Goal: Task Accomplishment & Management: Complete application form

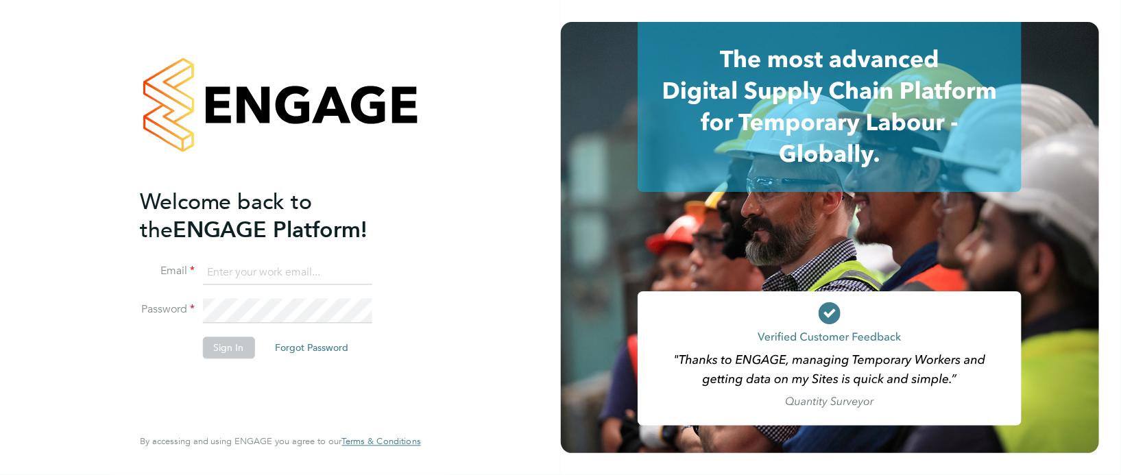
type input "suzanne.bell@apleona.com"
click at [235, 350] on button "Sign In" at bounding box center [229, 348] width 52 height 22
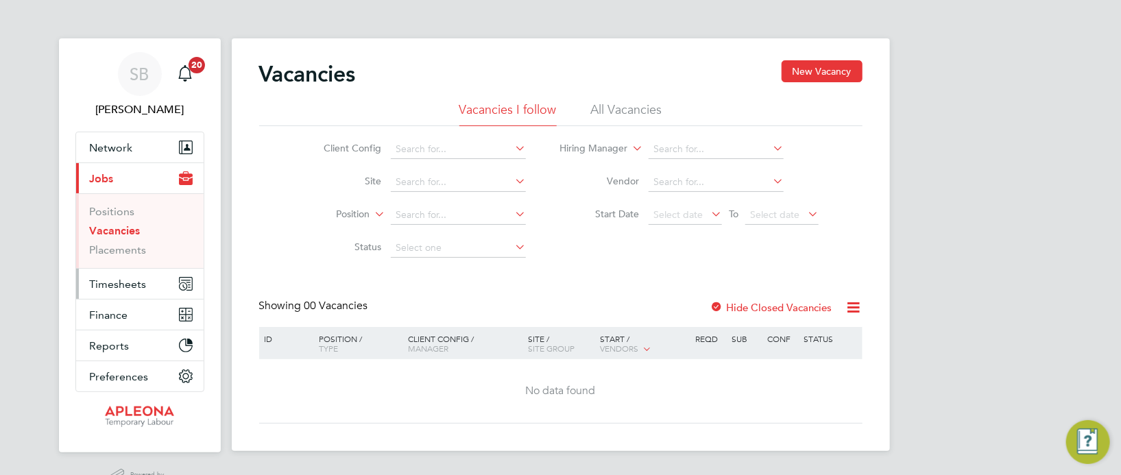
click at [119, 284] on span "Timesheets" at bounding box center [118, 284] width 57 height 13
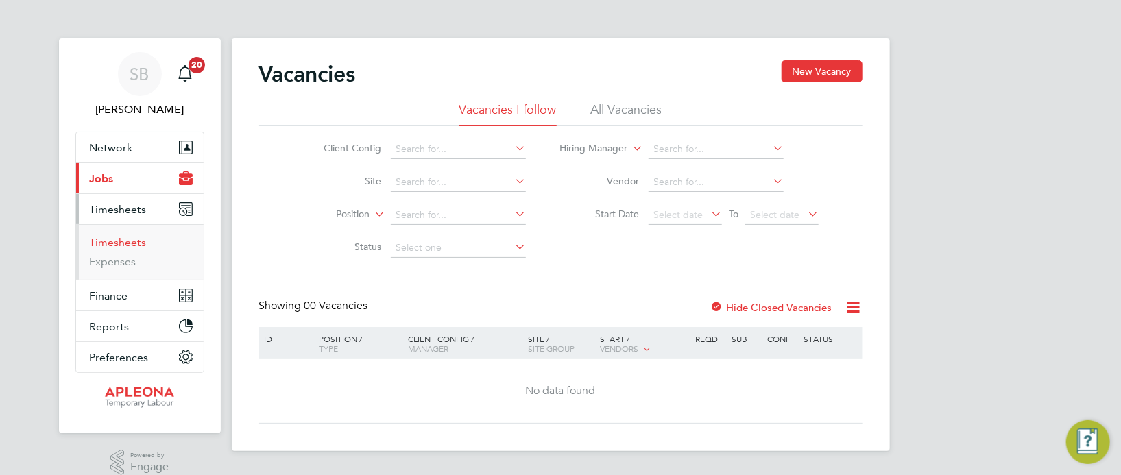
click at [125, 243] on link "Timesheets" at bounding box center [118, 242] width 57 height 13
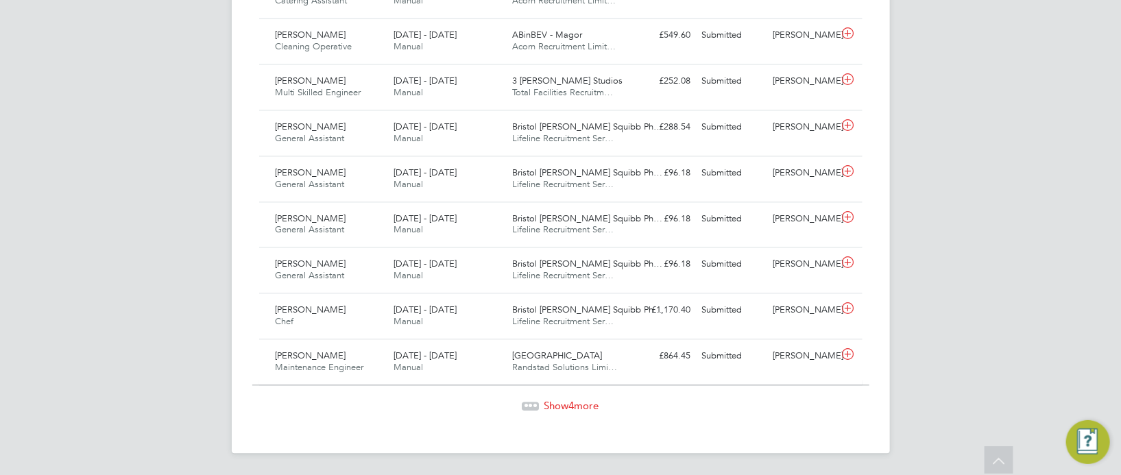
click at [550, 399] on span "Show 4 more" at bounding box center [571, 405] width 55 height 13
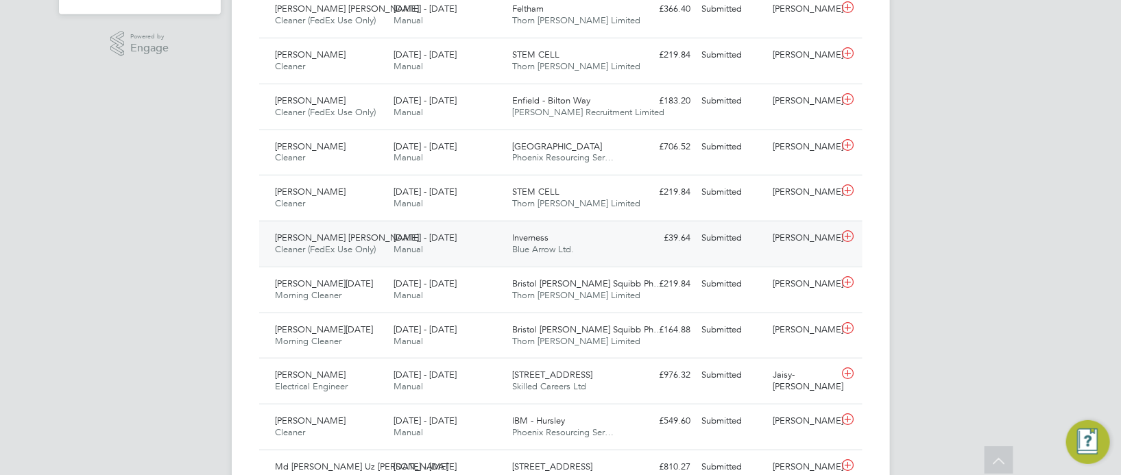
click at [526, 239] on span "Inverness" at bounding box center [530, 238] width 36 height 12
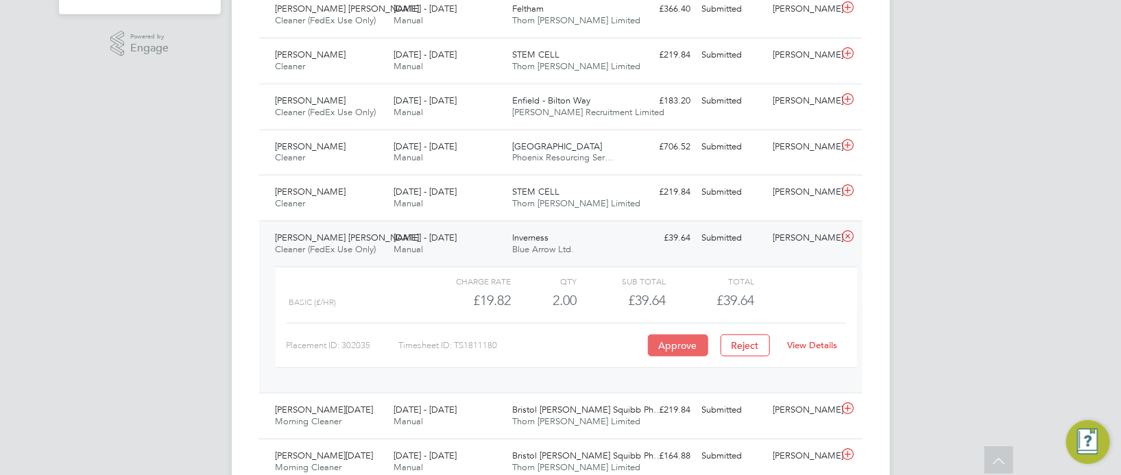
click at [690, 341] on button "Approve" at bounding box center [678, 346] width 60 height 22
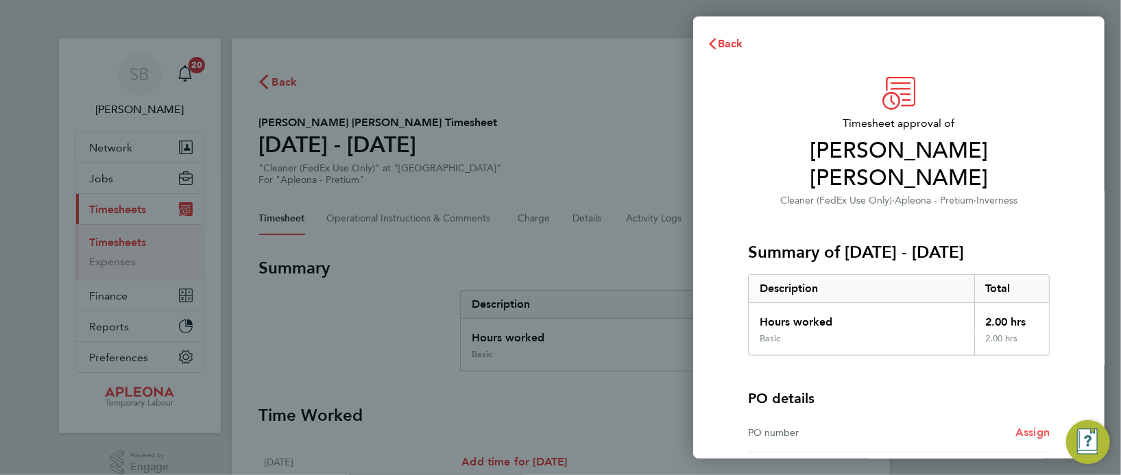
click at [1038, 426] on span "Assign" at bounding box center [1032, 432] width 34 height 13
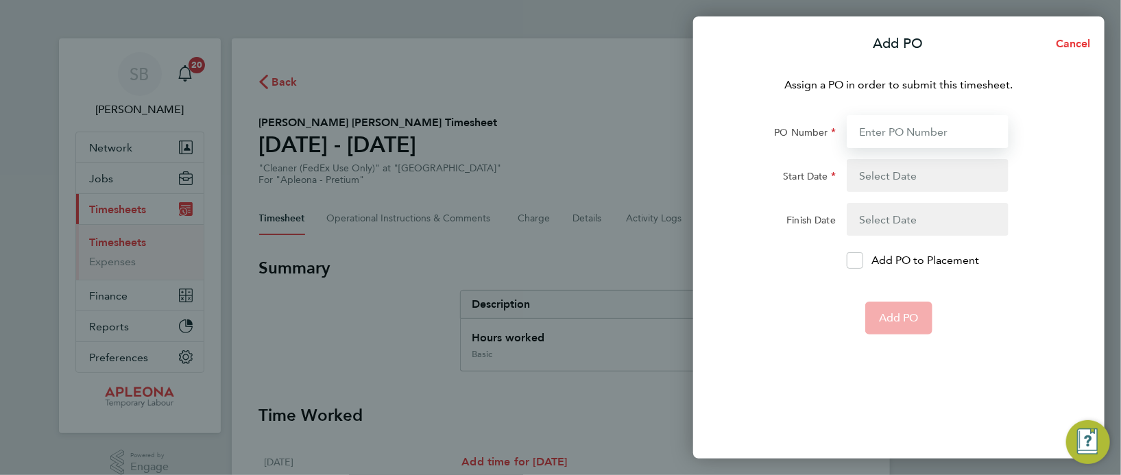
click at [925, 136] on input "PO Number" at bounding box center [928, 131] width 162 height 33
type input "PO2524065"
click at [890, 171] on button "button" at bounding box center [928, 175] width 162 height 33
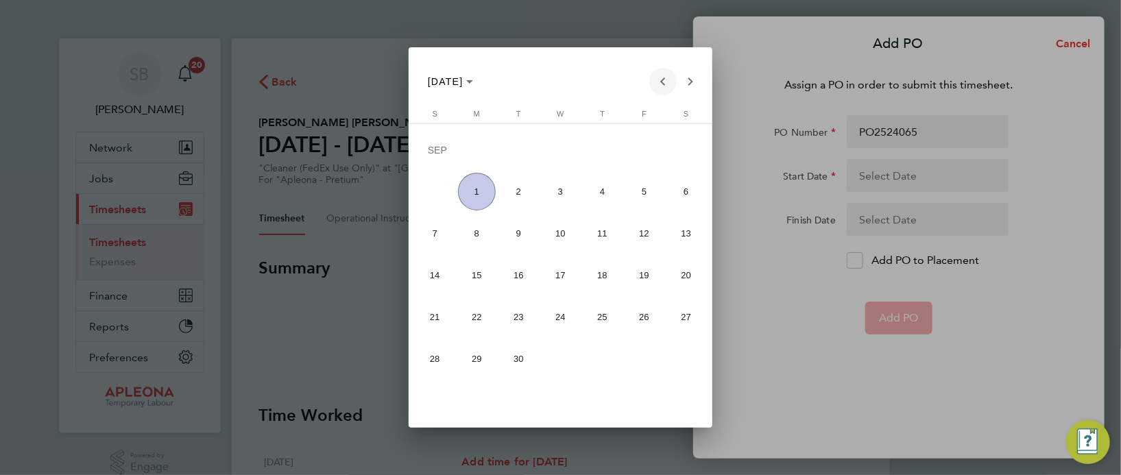
click at [665, 84] on span "Previous month" at bounding box center [662, 81] width 27 height 27
click at [679, 280] on span "23" at bounding box center [686, 279] width 38 height 38
type input "23 Aug 25"
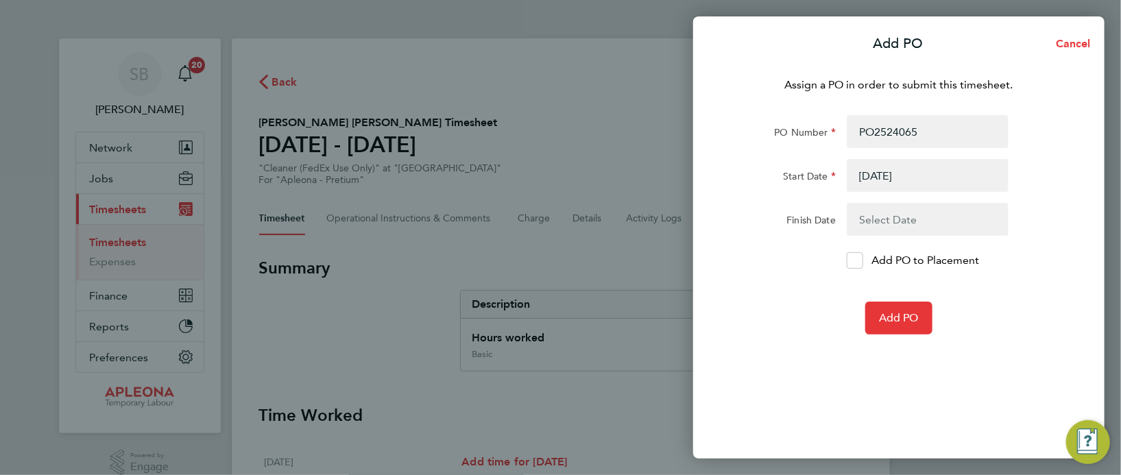
click at [880, 217] on button "button" at bounding box center [928, 219] width 162 height 33
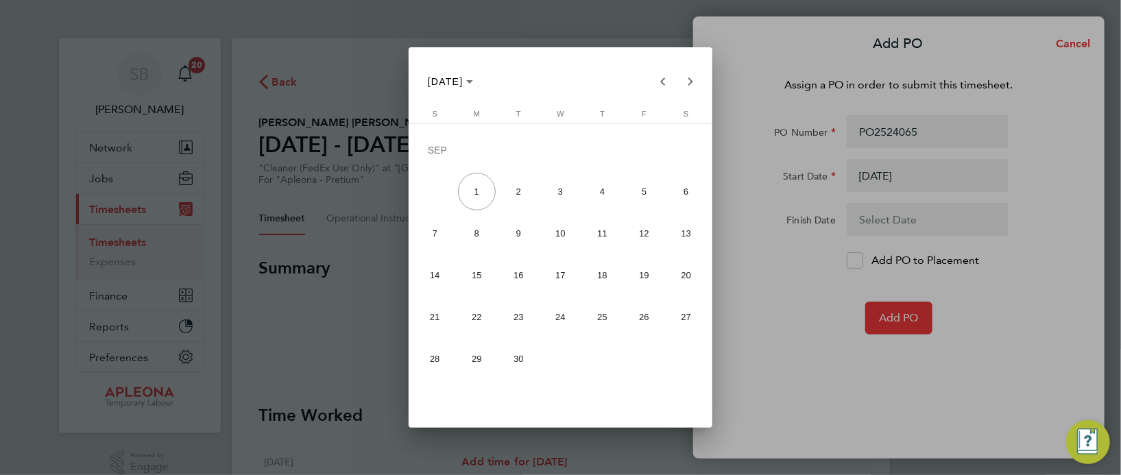
click at [649, 318] on span "26" at bounding box center [644, 317] width 38 height 38
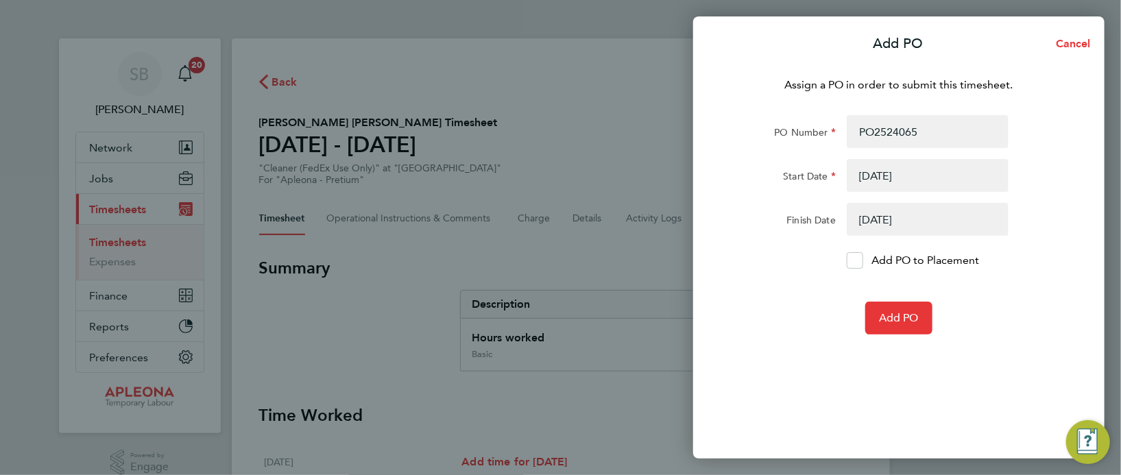
click at [873, 221] on button "button" at bounding box center [928, 219] width 162 height 33
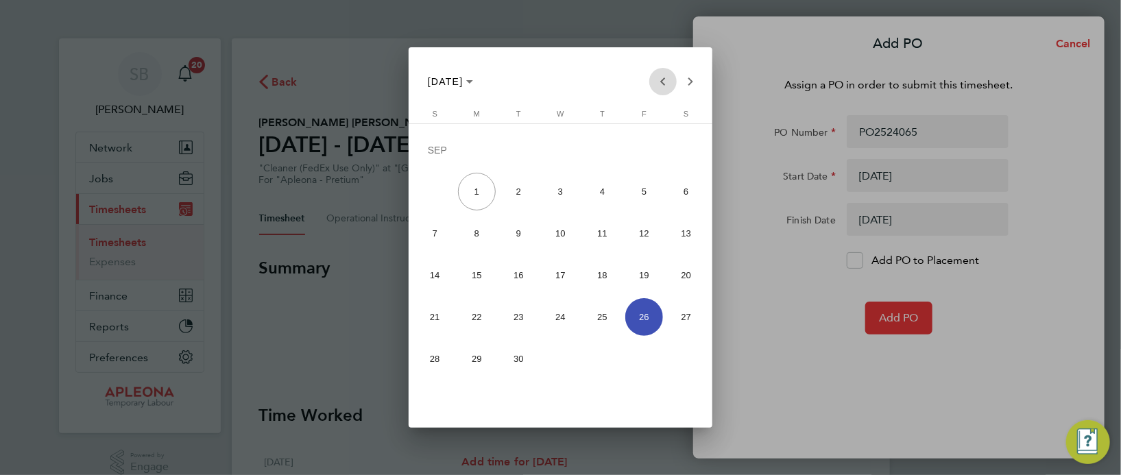
click at [665, 86] on span "Previous month" at bounding box center [662, 81] width 27 height 27
click at [648, 317] on span "29" at bounding box center [644, 321] width 38 height 38
type input "29 Aug 25"
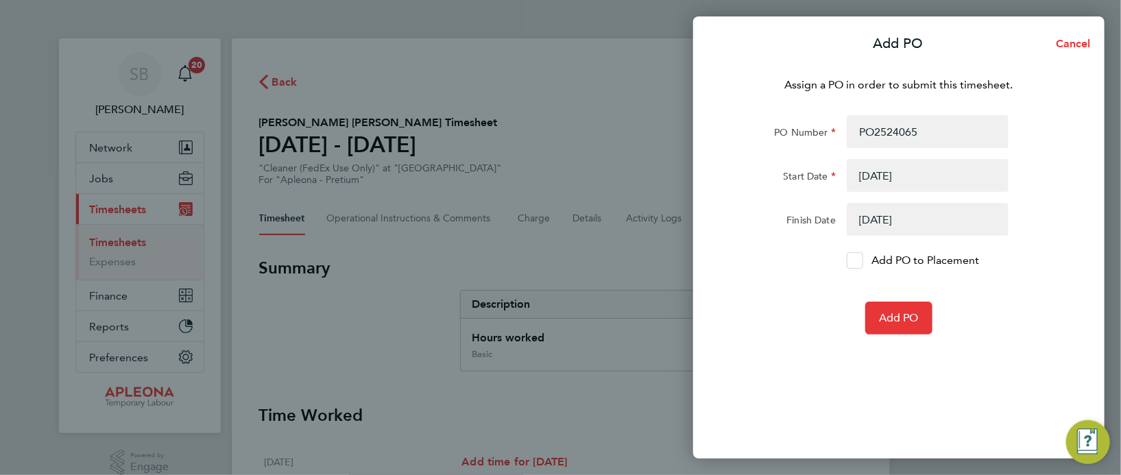
click at [858, 257] on icon at bounding box center [855, 260] width 10 height 9
click at [860, 261] on input "Add PO to Placement" at bounding box center [860, 261] width 0 height 0
drag, startPoint x: 889, startPoint y: 311, endPoint x: 848, endPoint y: 304, distance: 41.6
click at [891, 311] on button "Add PO" at bounding box center [898, 318] width 67 height 33
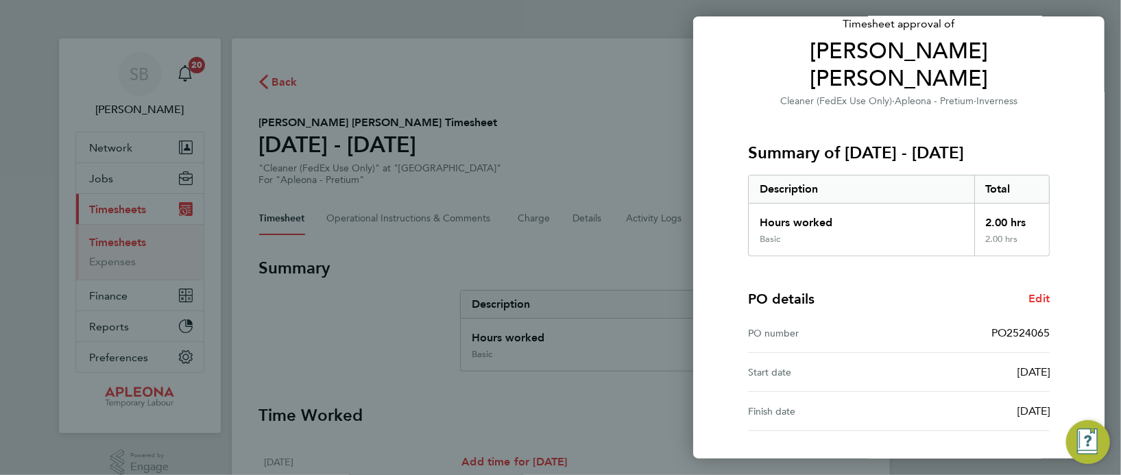
scroll to position [180, 0]
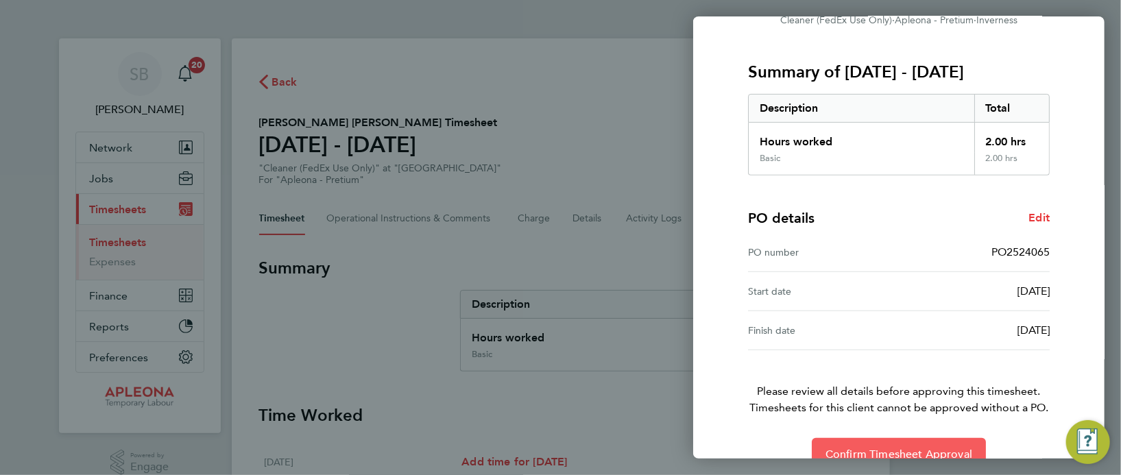
click at [897, 438] on button "Confirm Timesheet Approval" at bounding box center [899, 454] width 174 height 33
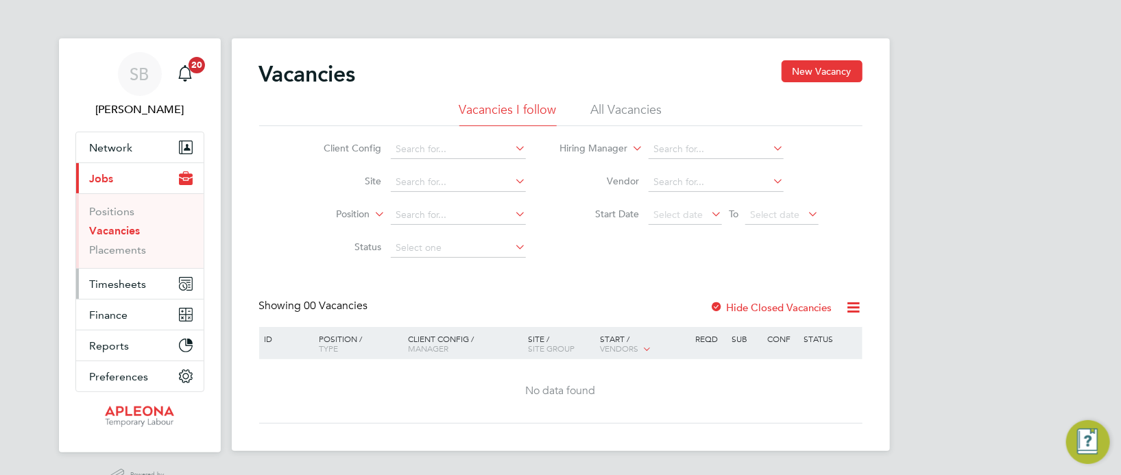
click at [127, 278] on span "Timesheets" at bounding box center [118, 284] width 57 height 13
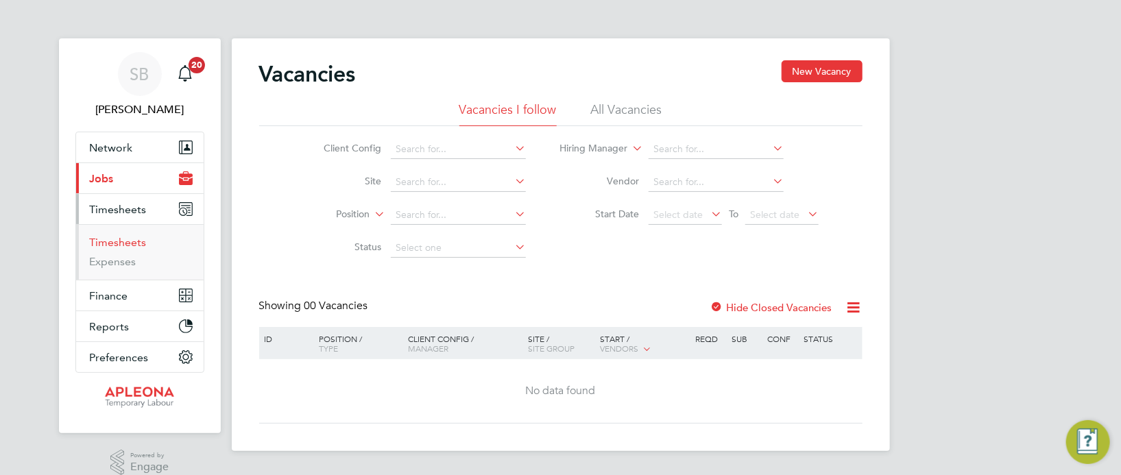
click at [135, 237] on link "Timesheets" at bounding box center [118, 242] width 57 height 13
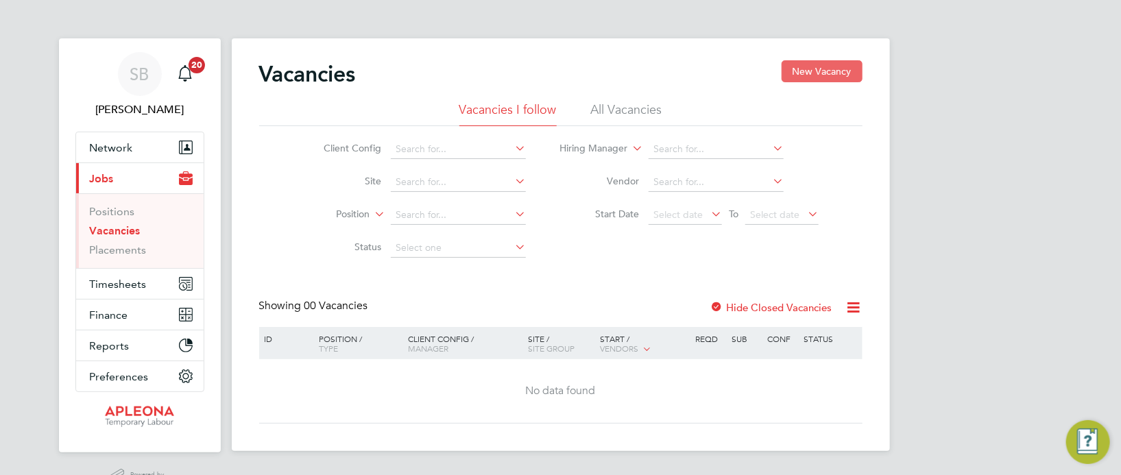
click at [838, 69] on button "New Vacancy" at bounding box center [822, 71] width 81 height 22
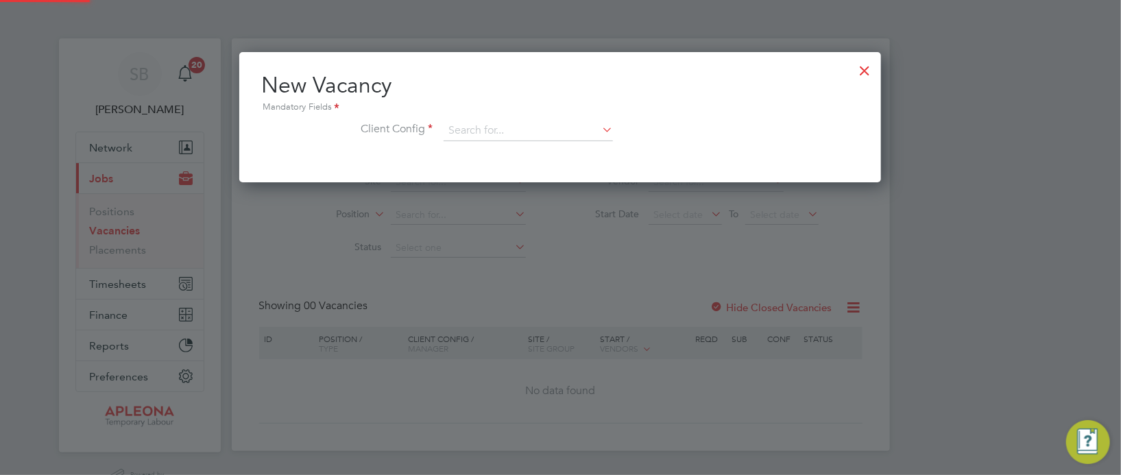
scroll to position [130, 642]
click at [599, 130] on icon at bounding box center [599, 129] width 0 height 19
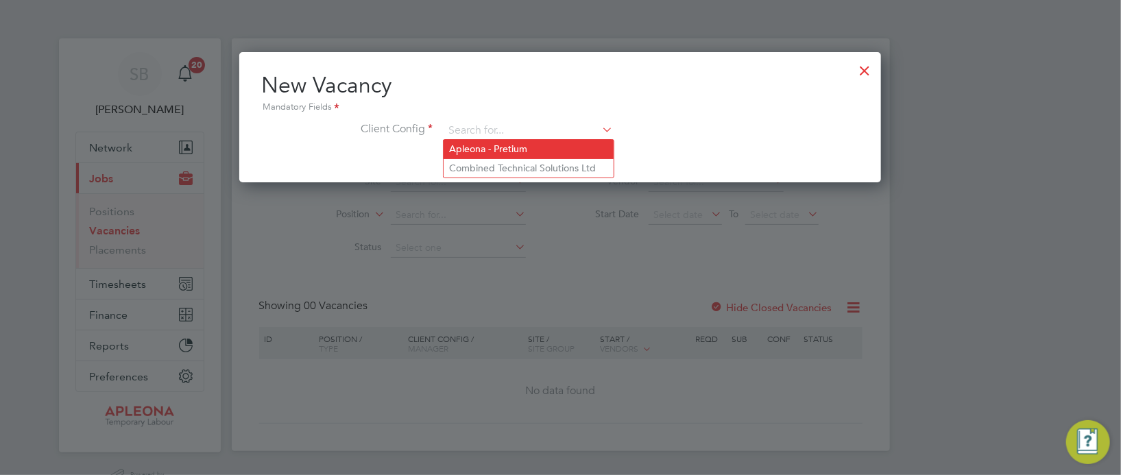
click at [518, 148] on li "Apleona - Pretium" at bounding box center [529, 149] width 170 height 19
type input "Apleona - Pretium"
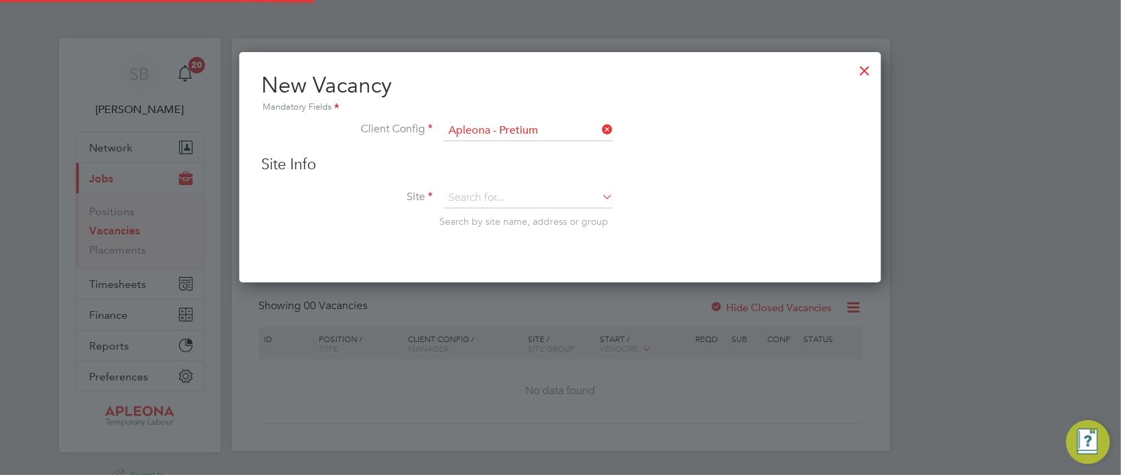
scroll to position [229, 642]
click at [484, 196] on input at bounding box center [528, 198] width 169 height 21
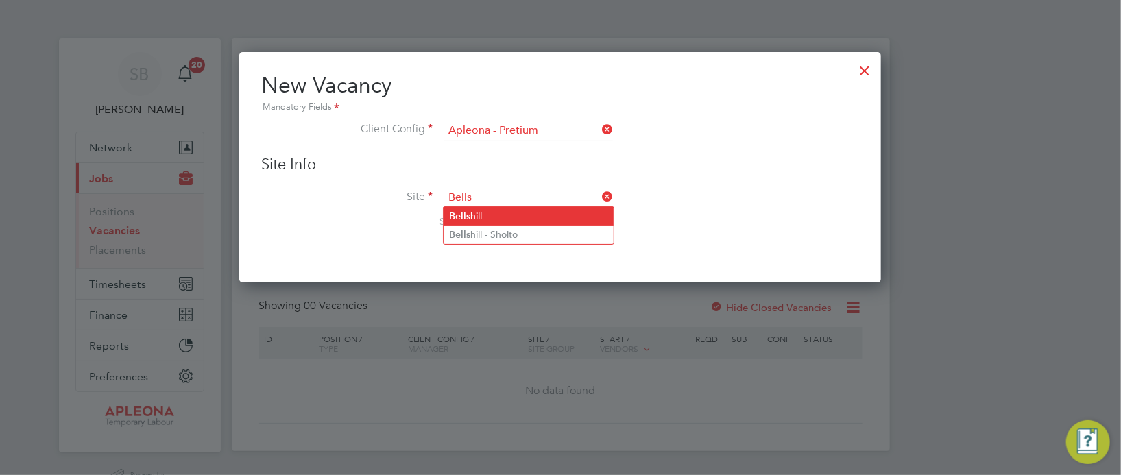
type input "Bells"
click at [485, 213] on div "Vacancies New Vacancy Vacancies I follow All Vacancies Client Config Site Posit…" at bounding box center [561, 244] width 658 height 413
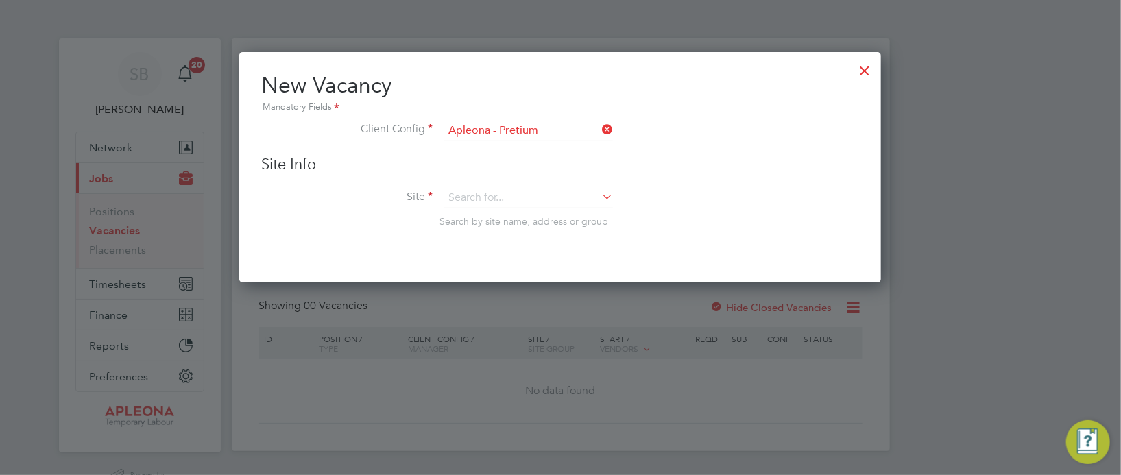
click at [599, 194] on icon at bounding box center [599, 196] width 0 height 19
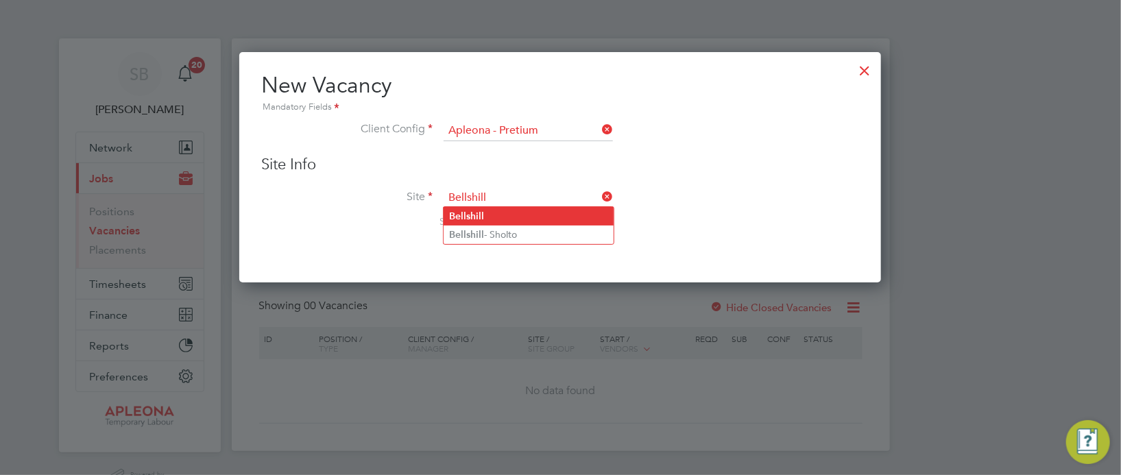
type input "Bellshill"
click at [481, 218] on b "Bellshill" at bounding box center [466, 216] width 35 height 12
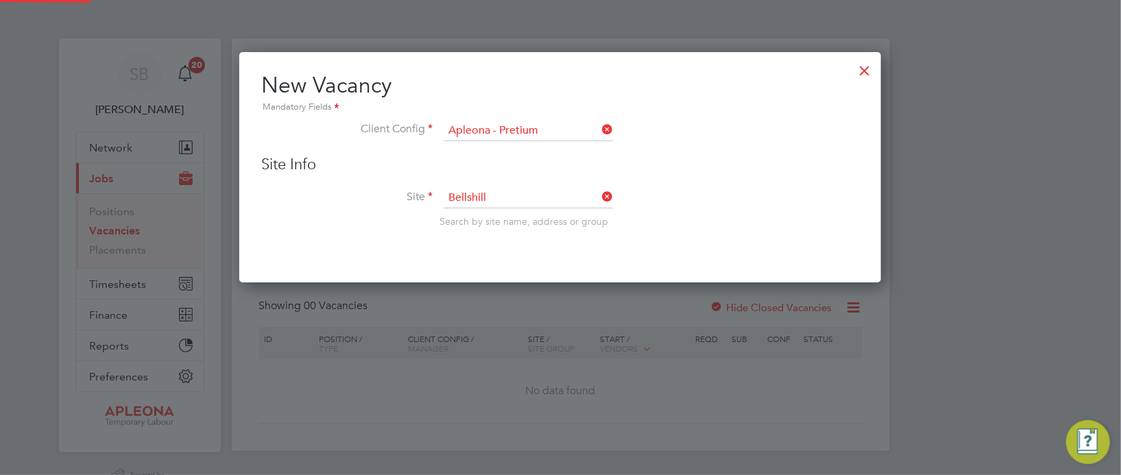
scroll to position [509, 642]
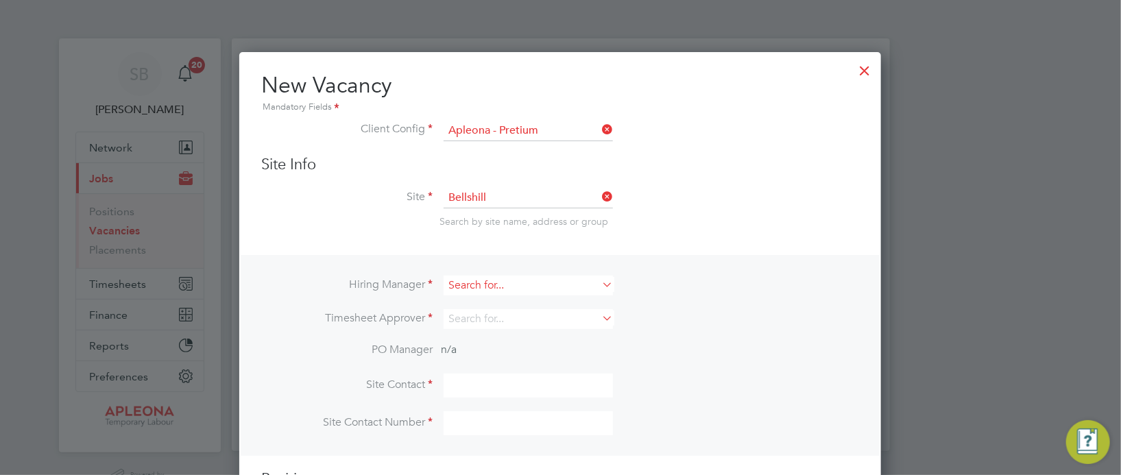
click at [602, 291] on input at bounding box center [528, 286] width 169 height 20
click at [599, 289] on icon at bounding box center [599, 284] width 0 height 19
click at [550, 282] on input at bounding box center [528, 286] width 169 height 20
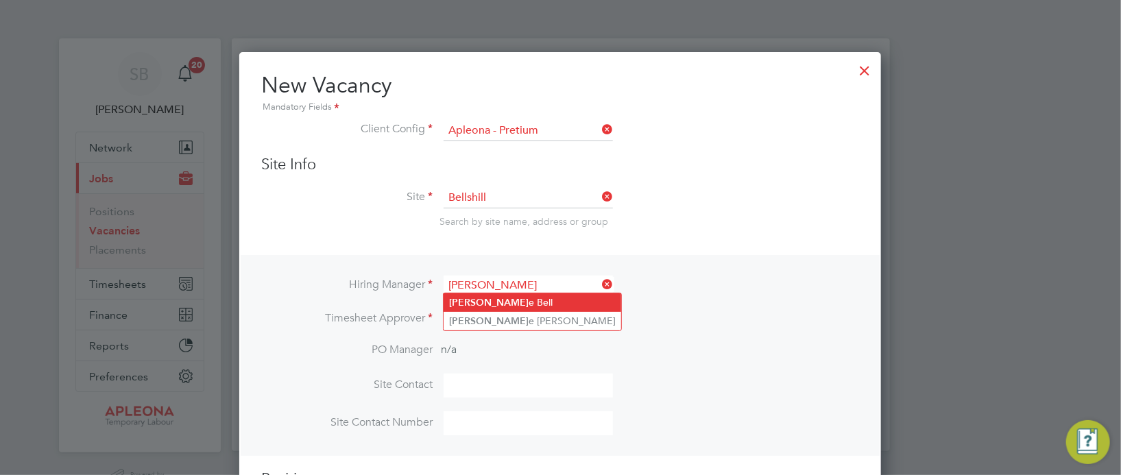
click at [564, 303] on li "[PERSON_NAME]" at bounding box center [533, 302] width 178 height 19
type input "[PERSON_NAME]"
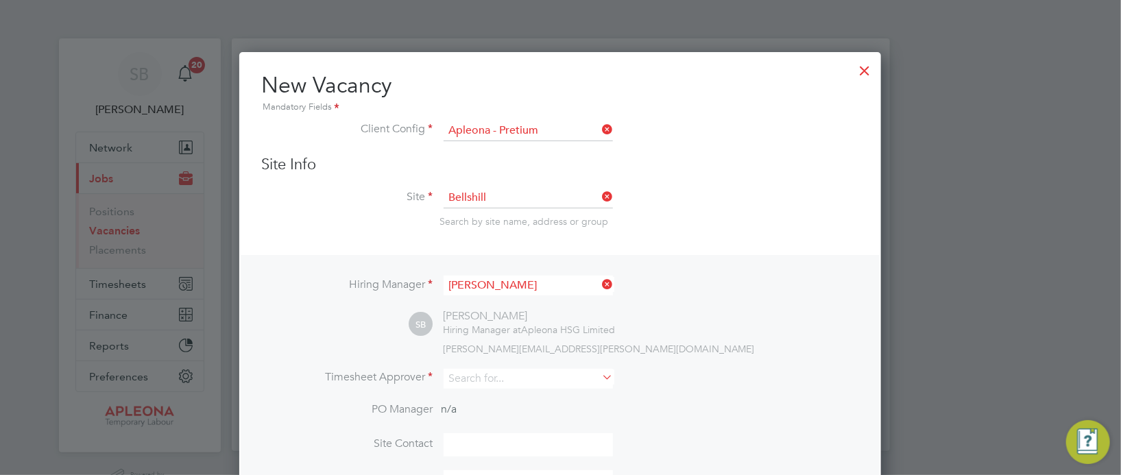
scroll to position [102, 0]
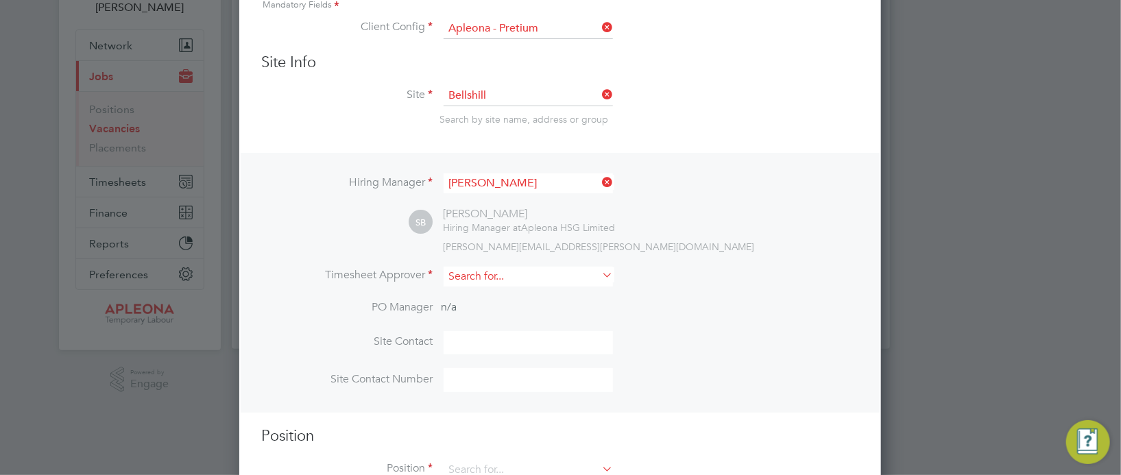
click at [465, 271] on input at bounding box center [528, 277] width 169 height 20
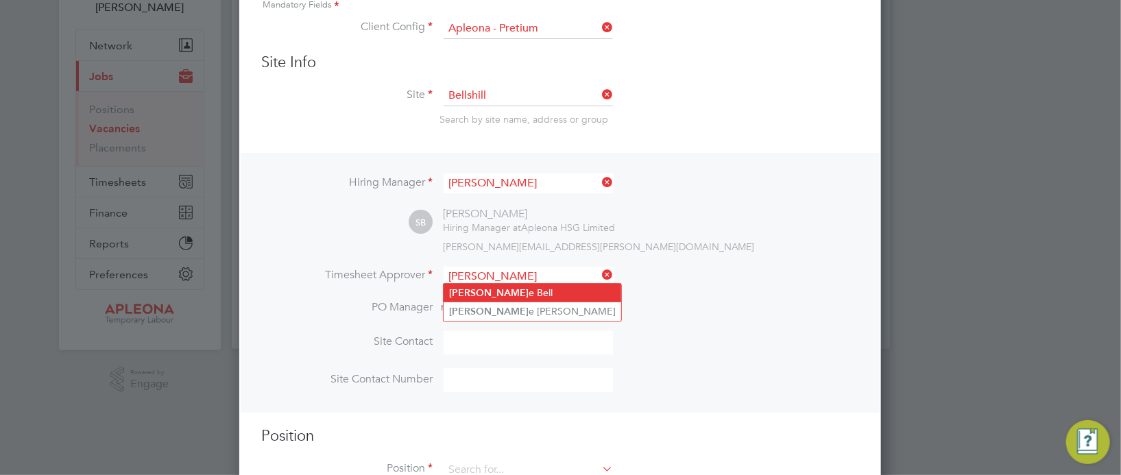
click at [489, 288] on li "[PERSON_NAME]" at bounding box center [533, 293] width 178 height 19
type input "[PERSON_NAME]"
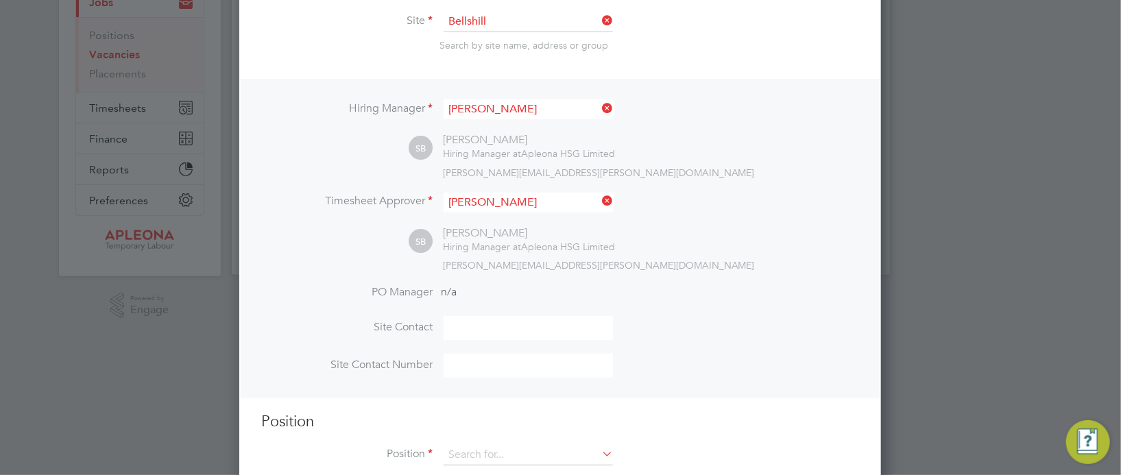
scroll to position [205, 0]
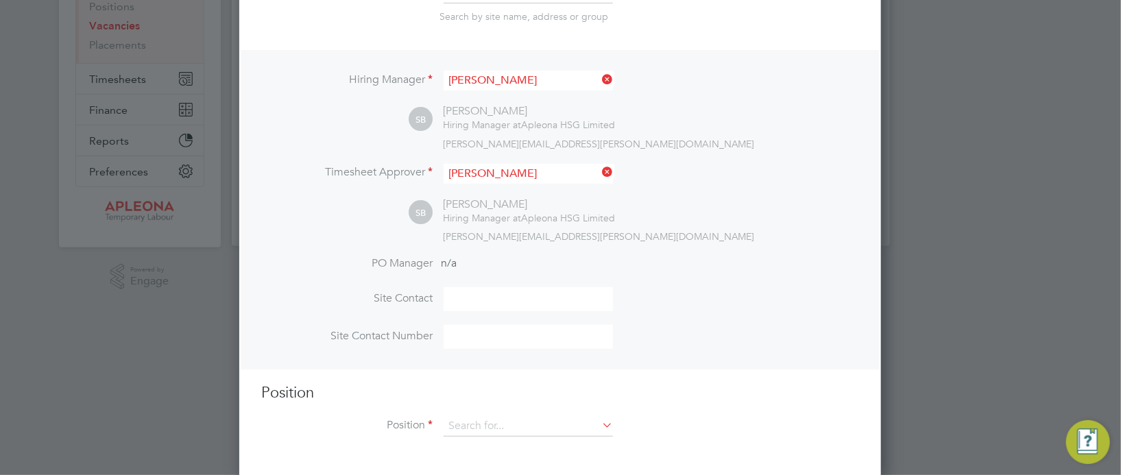
click at [599, 425] on icon at bounding box center [599, 424] width 0 height 19
click at [533, 464] on li "Cleaner (FedEx Use Only)" at bounding box center [529, 462] width 170 height 19
type input "Cleaner (FedEx Use Only)"
type textarea "**LorEm Ipsumdo Sitametconse** **Adipisc EL sedd ei tempori ut labo et dolorem …"
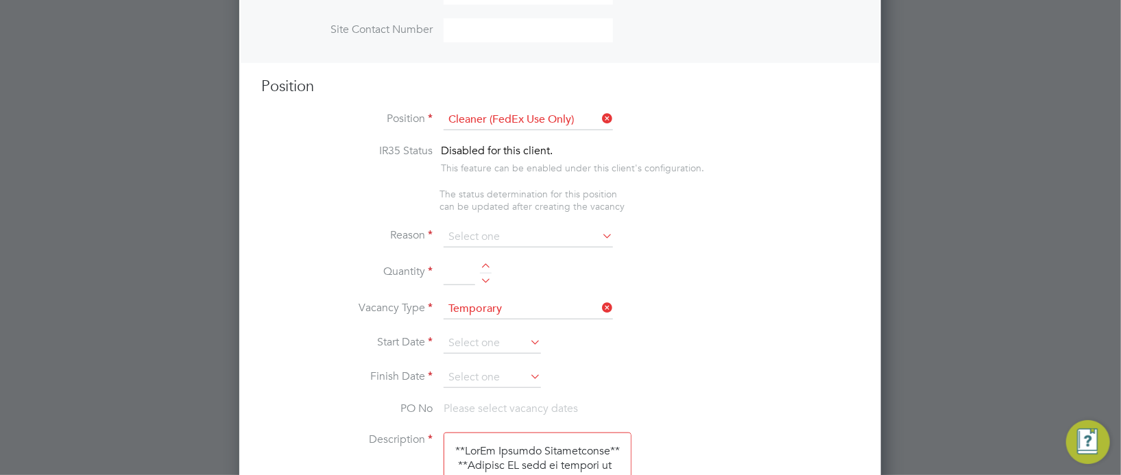
scroll to position [513, 0]
click at [599, 229] on icon at bounding box center [599, 233] width 0 height 19
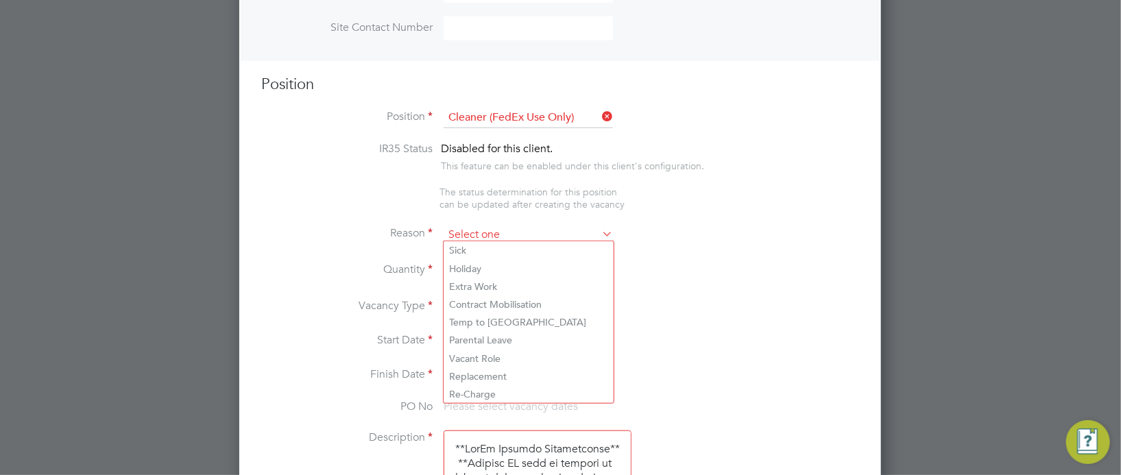
click at [495, 231] on input at bounding box center [528, 235] width 169 height 21
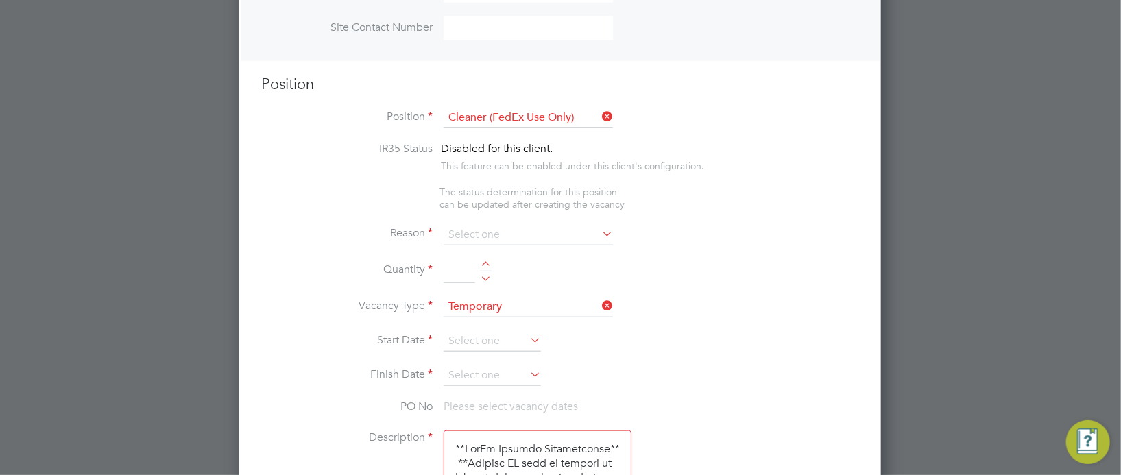
click at [481, 252] on li "Sick" at bounding box center [529, 250] width 170 height 18
type input "Sick"
click at [485, 262] on div at bounding box center [486, 266] width 12 height 10
type input "1"
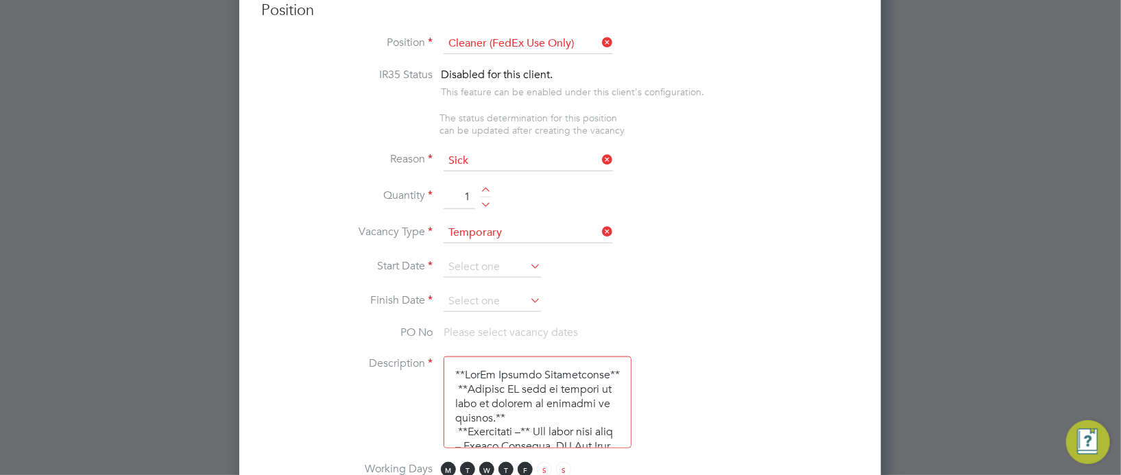
scroll to position [616, 0]
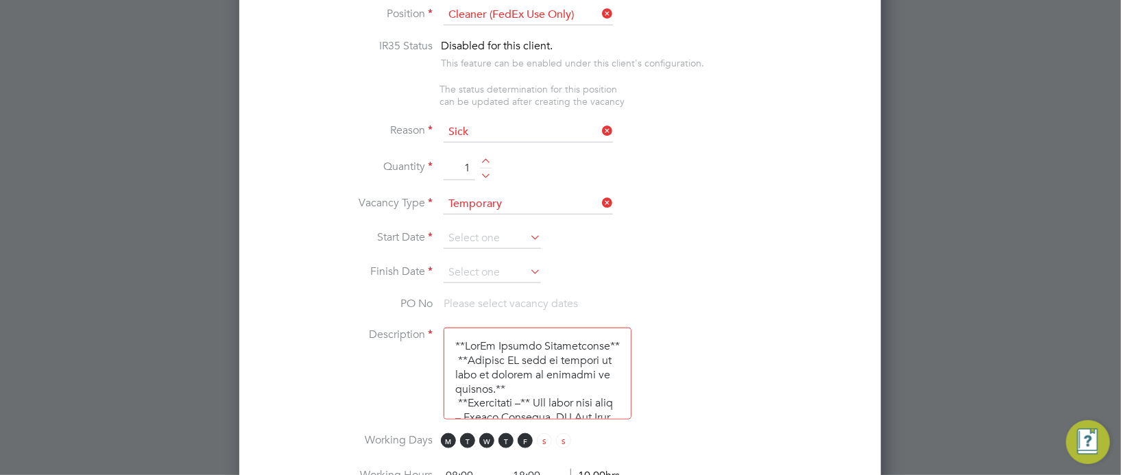
click at [527, 232] on icon at bounding box center [527, 237] width 0 height 19
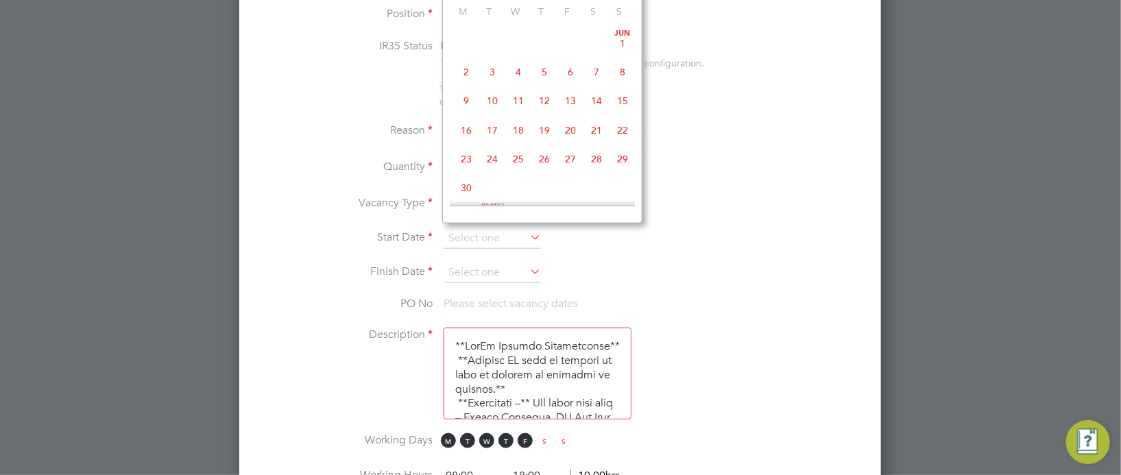
scroll to position [417, 0]
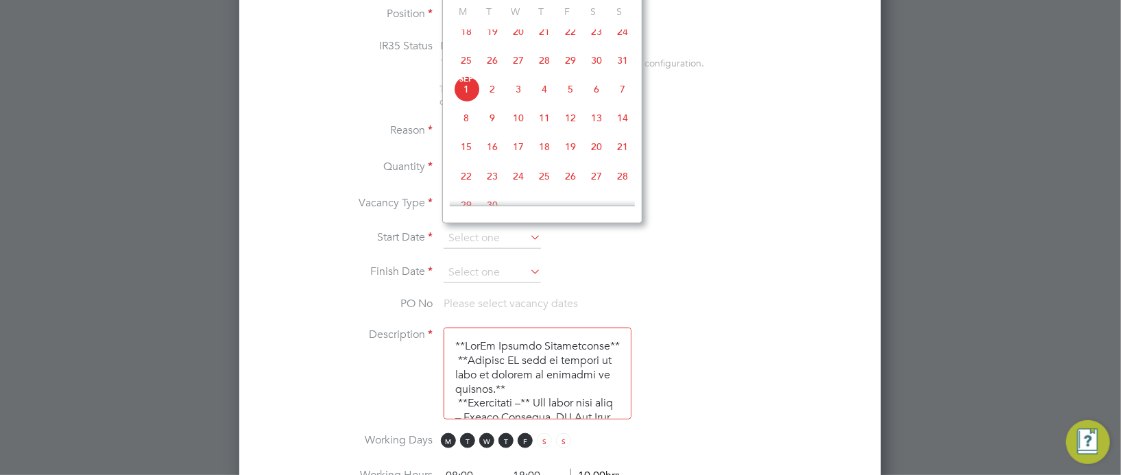
click at [470, 102] on span "[DATE]" at bounding box center [466, 89] width 26 height 26
type input "[DATE]"
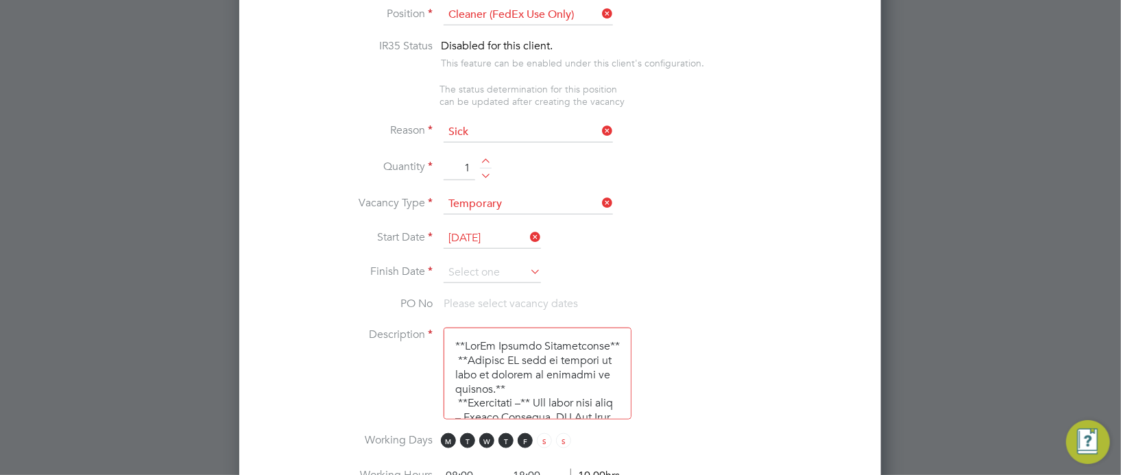
click at [527, 267] on icon at bounding box center [527, 271] width 0 height 19
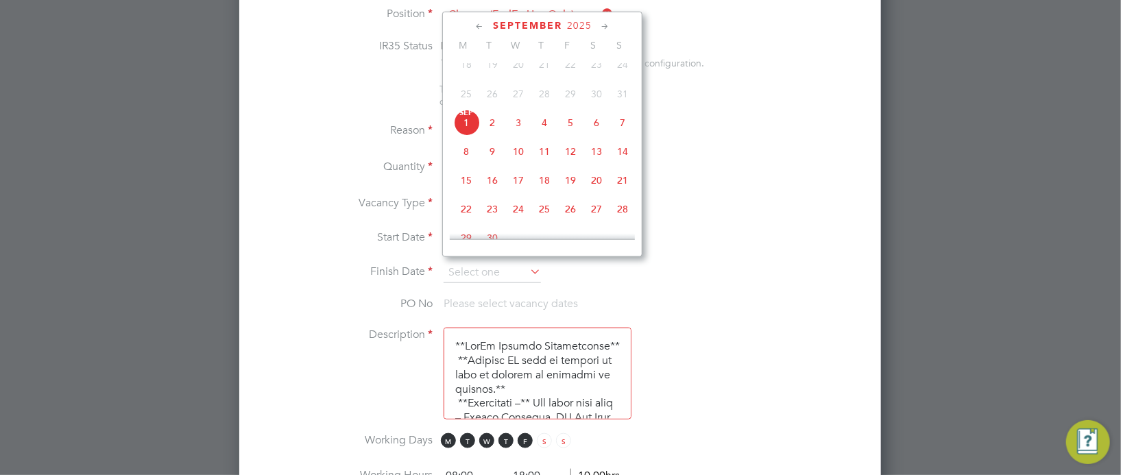
click at [467, 133] on span "[DATE]" at bounding box center [466, 123] width 26 height 26
type input "[DATE]"
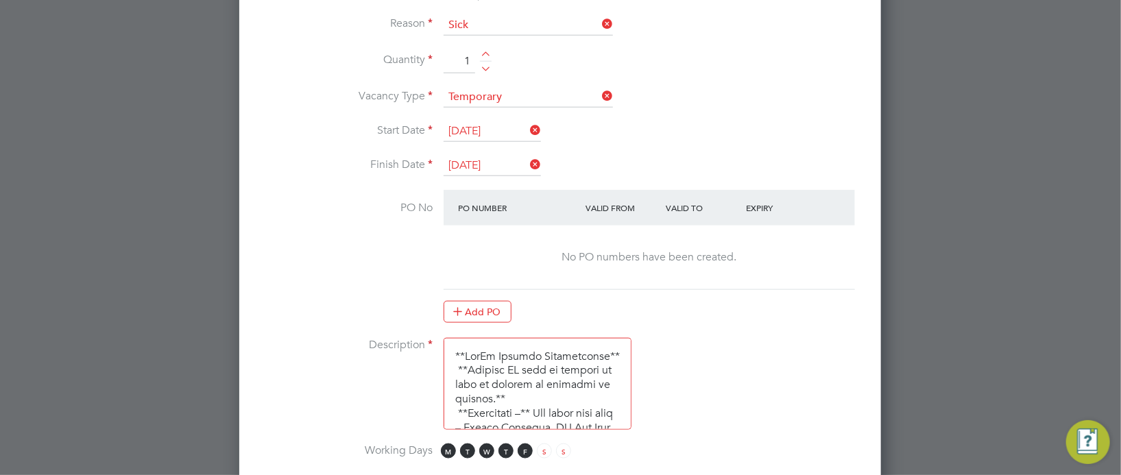
scroll to position [1028, 0]
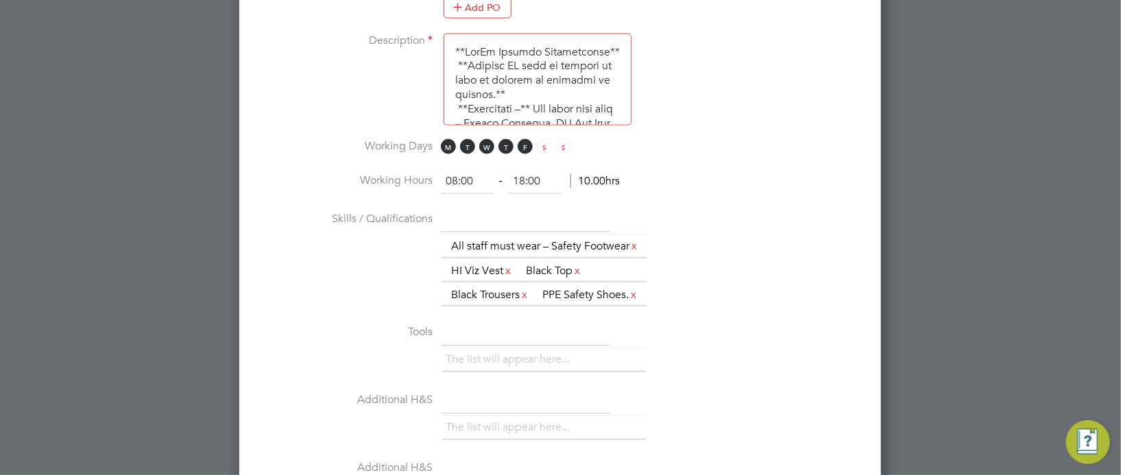
click at [456, 173] on input "08:00" at bounding box center [467, 181] width 53 height 25
type input "11:00"
drag, startPoint x: 522, startPoint y: 170, endPoint x: 531, endPoint y: 173, distance: 9.5
click at [522, 171] on input "18:00" at bounding box center [534, 181] width 53 height 25
type input "15:00"
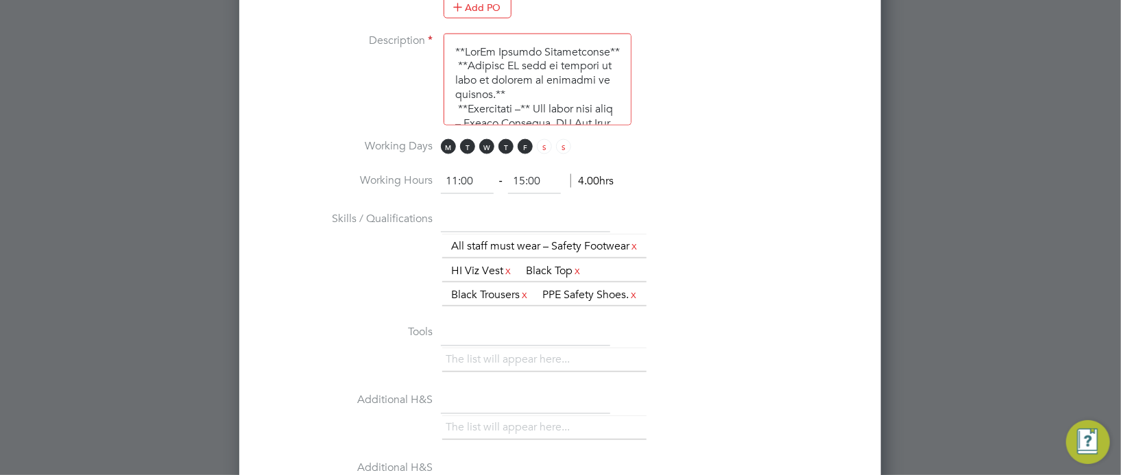
click at [724, 223] on li "Skills / Qualifications The list will appear here... All staff must wear – Safe…" at bounding box center [560, 265] width 598 height 114
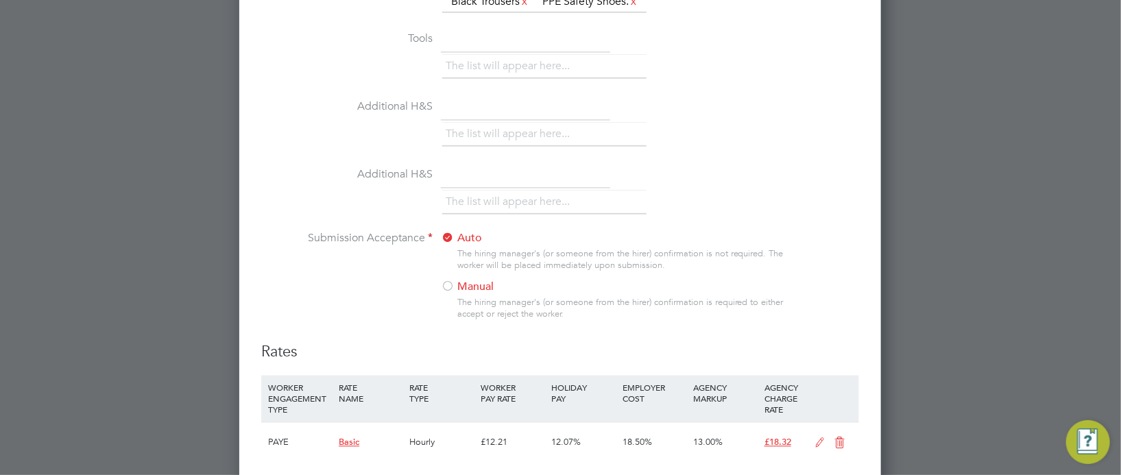
scroll to position [1439, 0]
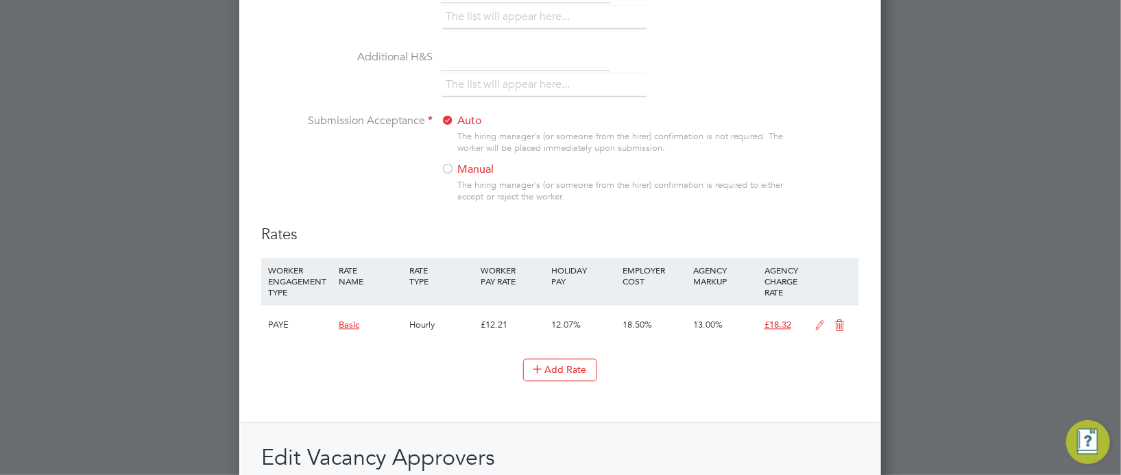
click at [448, 177] on div at bounding box center [448, 170] width 14 height 14
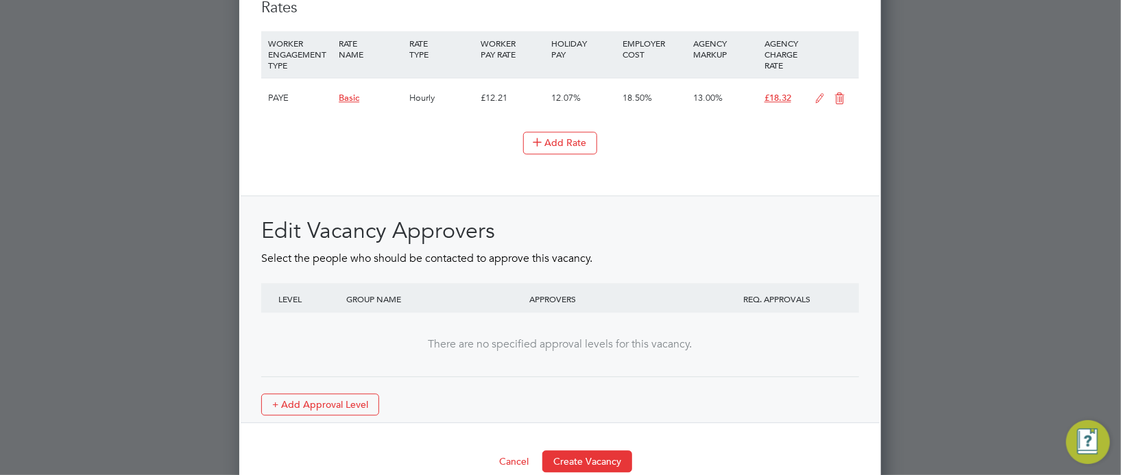
scroll to position [1720, 0]
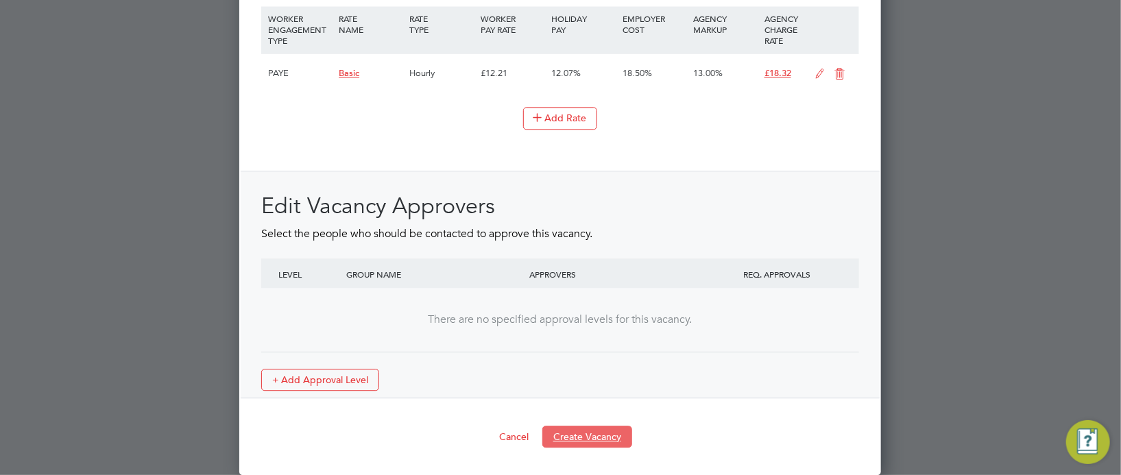
click at [588, 439] on button "Create Vacancy" at bounding box center [587, 437] width 90 height 22
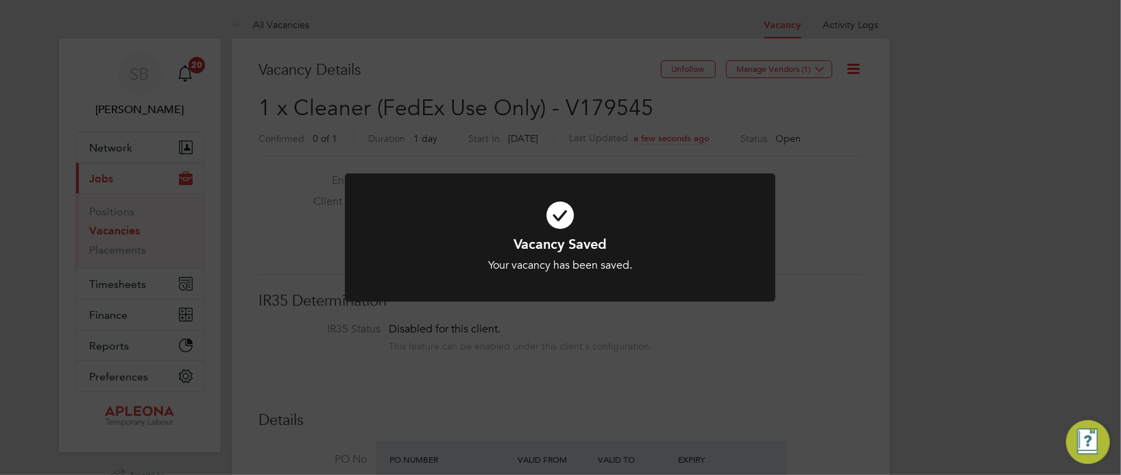
click at [673, 125] on div "Vacancy Saved Your vacancy has been saved. Cancel Okay" at bounding box center [560, 237] width 1121 height 475
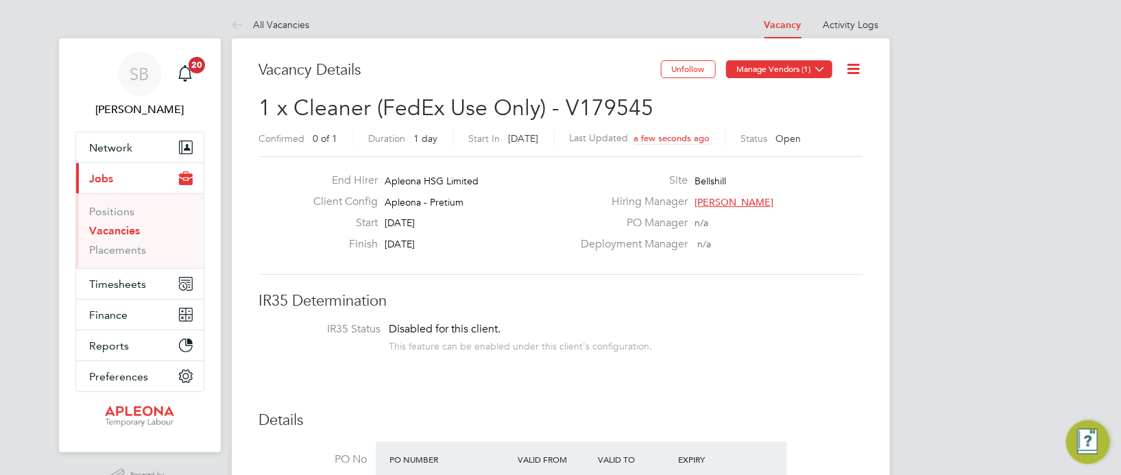
click at [825, 66] on icon at bounding box center [820, 69] width 10 height 10
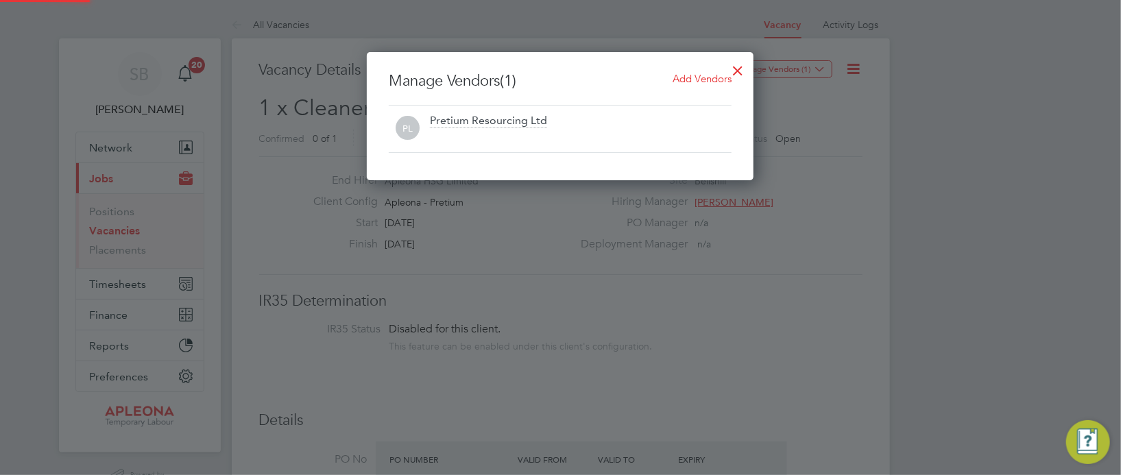
scroll to position [128, 387]
click at [699, 74] on span "Add Vendors" at bounding box center [702, 78] width 59 height 13
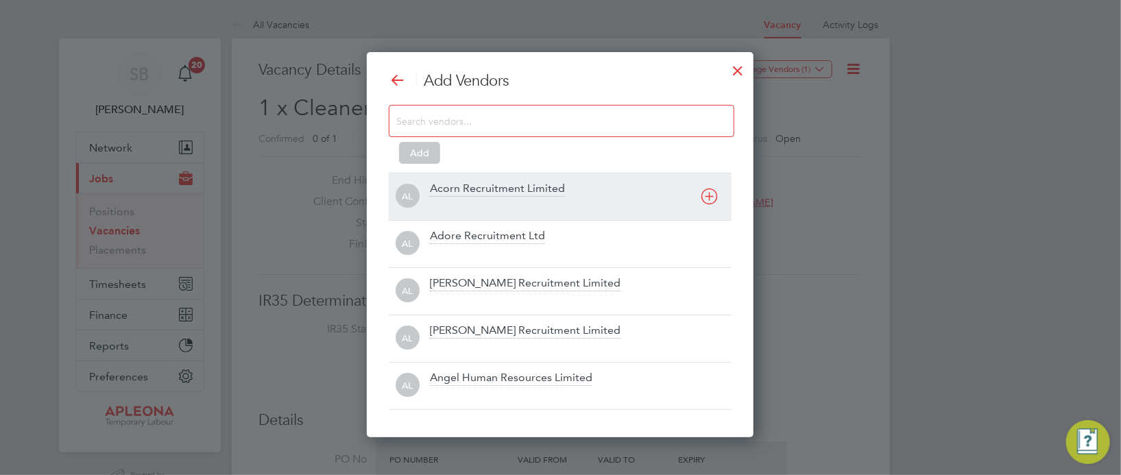
click at [511, 186] on div "Acorn Recruitment Limited" at bounding box center [497, 189] width 135 height 15
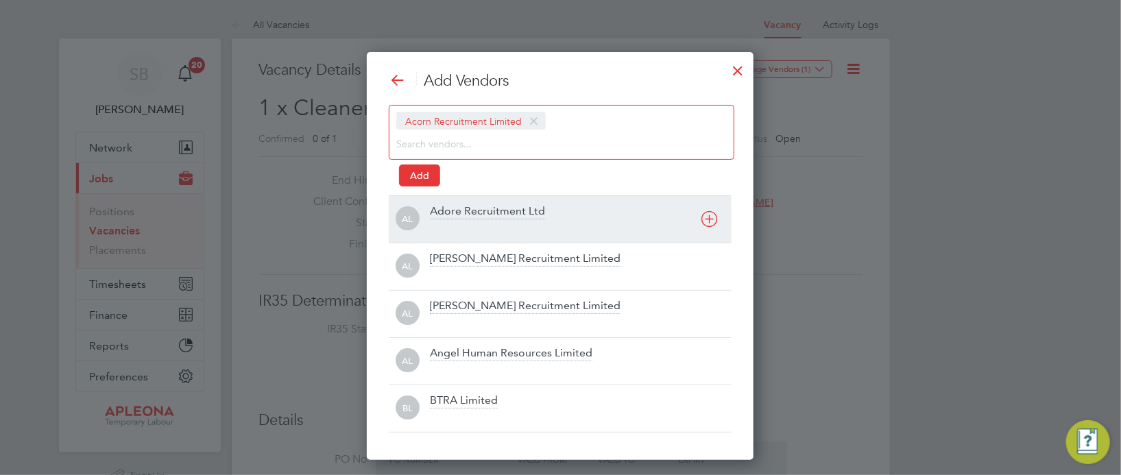
scroll to position [407, 387]
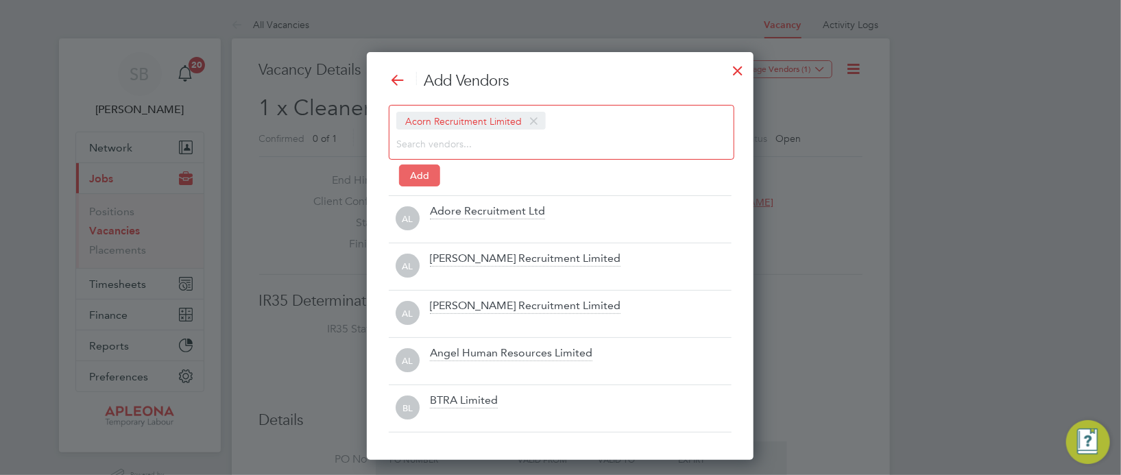
click at [425, 176] on button "Add" at bounding box center [419, 176] width 41 height 22
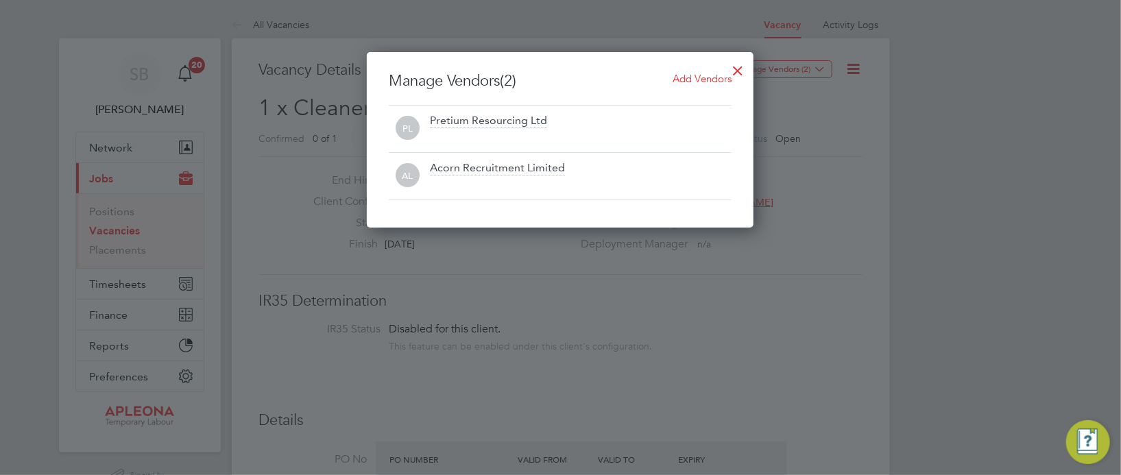
click at [702, 79] on span "Add Vendors" at bounding box center [702, 78] width 59 height 13
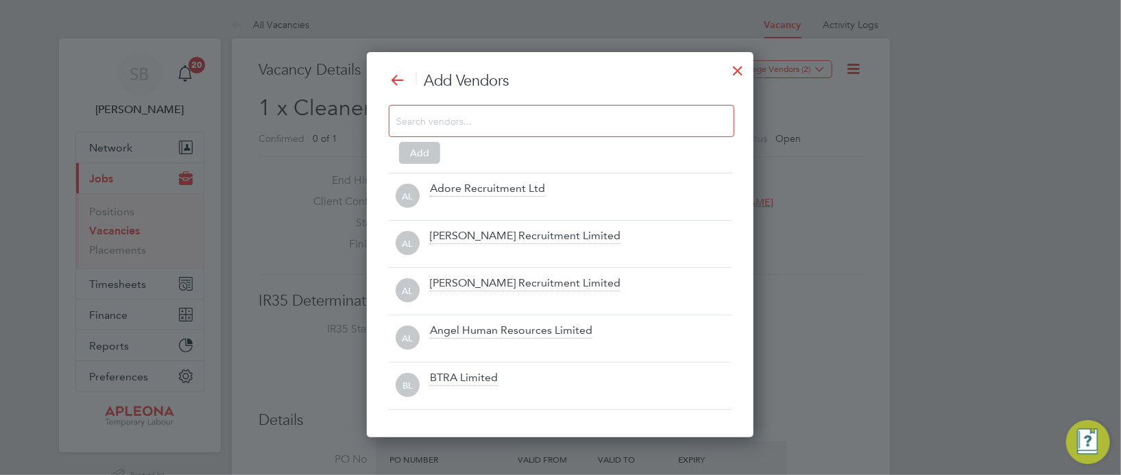
scroll to position [385, 387]
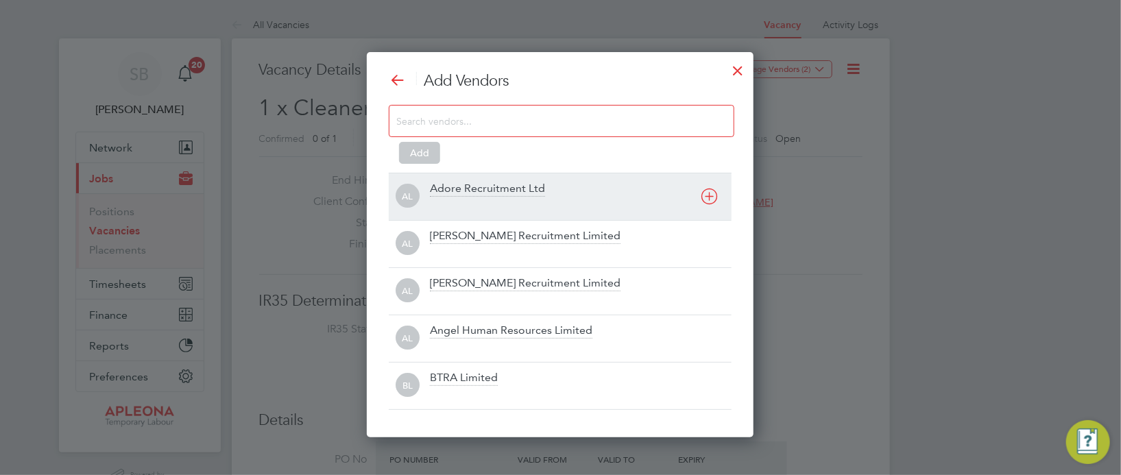
click at [517, 189] on div "Adore Recruitment Ltd" at bounding box center [487, 189] width 115 height 15
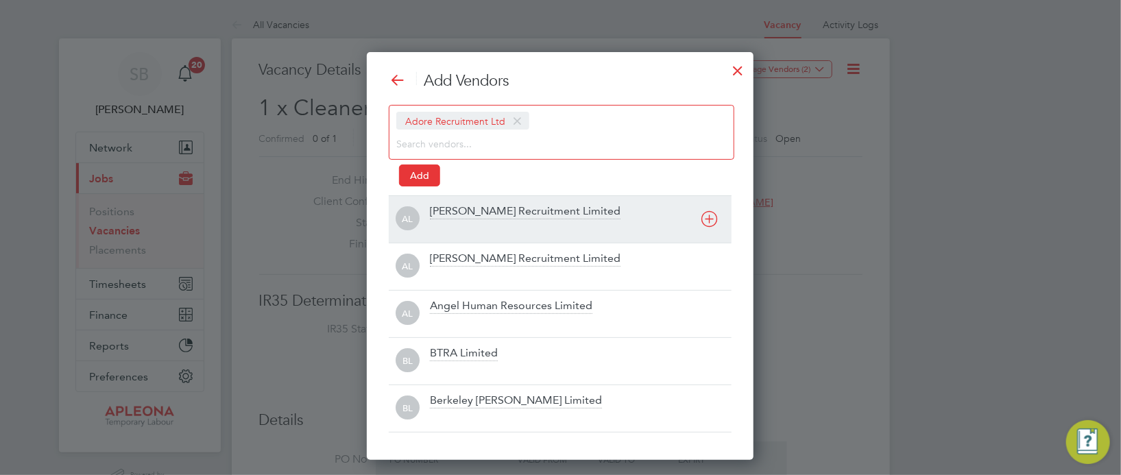
scroll to position [407, 387]
click at [502, 208] on div "[PERSON_NAME] Recruitment Limited" at bounding box center [525, 211] width 191 height 15
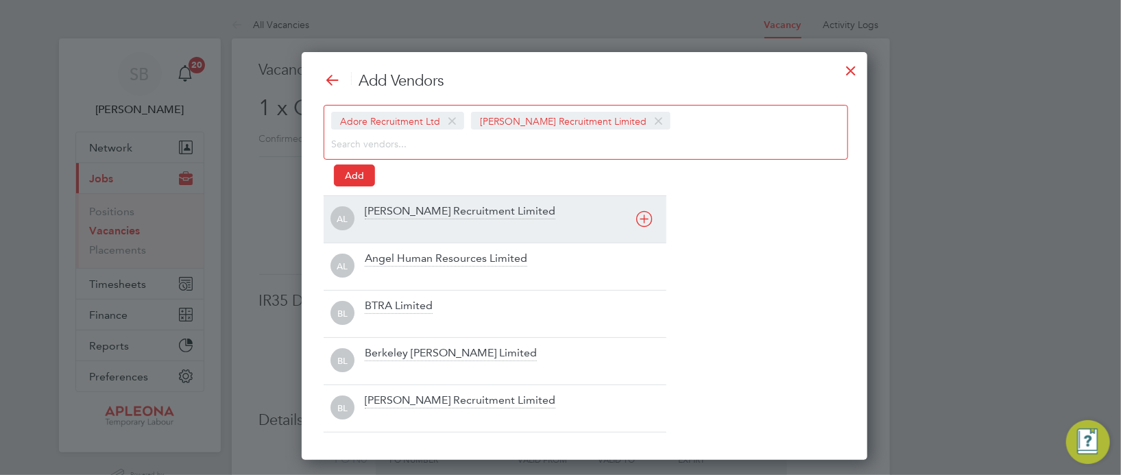
scroll to position [407, 518]
click at [471, 204] on div "[PERSON_NAME] Recruitment Limited" at bounding box center [460, 211] width 191 height 15
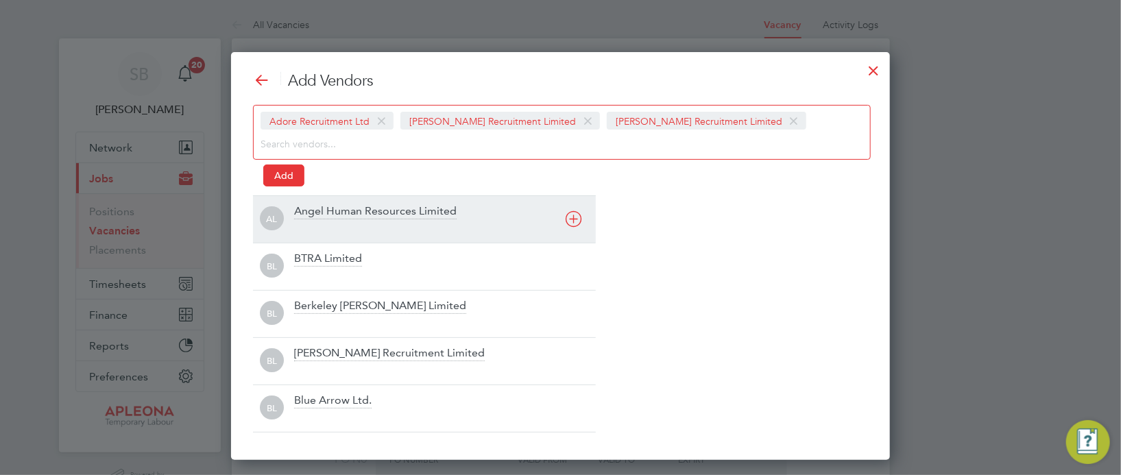
scroll to position [7, 7]
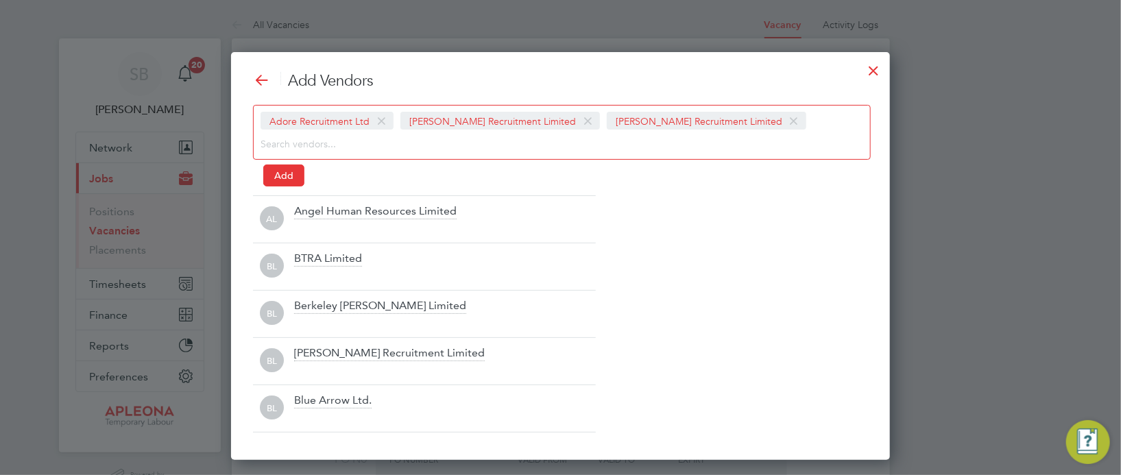
click at [424, 217] on div "Angel Human Resources Limited" at bounding box center [375, 211] width 162 height 15
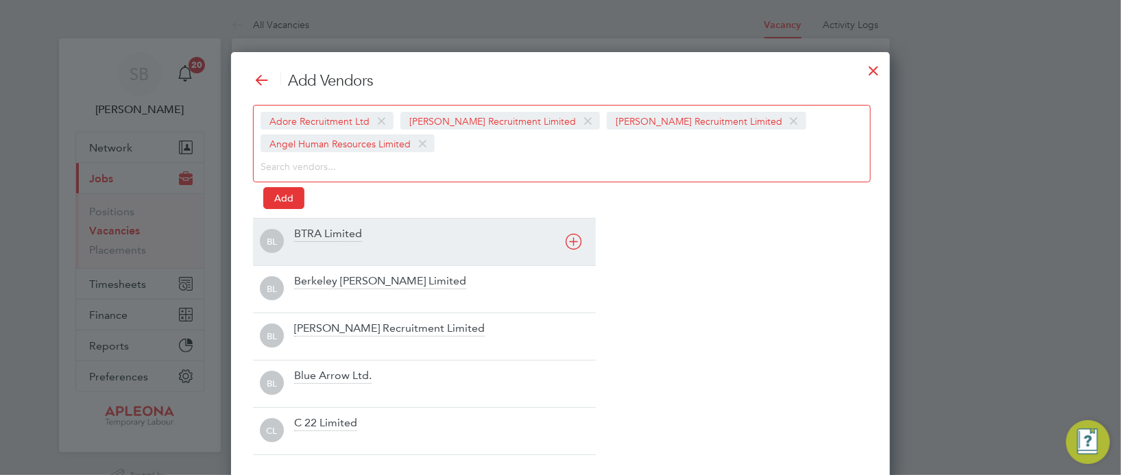
click at [339, 237] on div "BTRA Limited" at bounding box center [328, 234] width 68 height 15
click at [341, 241] on div "Berkeley [PERSON_NAME] Limited" at bounding box center [380, 234] width 172 height 15
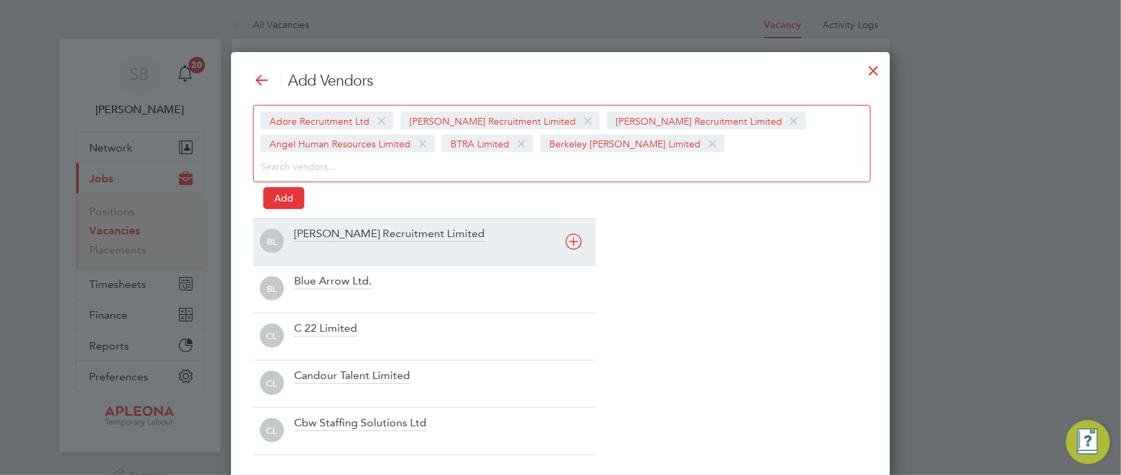
click at [340, 238] on div "[PERSON_NAME] Recruitment Limited" at bounding box center [389, 234] width 191 height 15
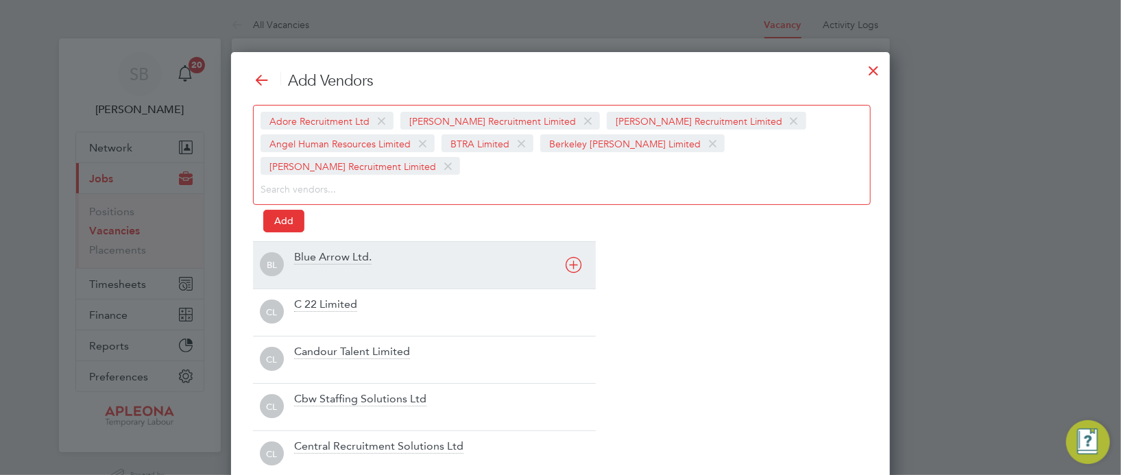
click at [339, 267] on div at bounding box center [445, 274] width 302 height 14
click at [339, 252] on div "C 22 Limited" at bounding box center [325, 257] width 63 height 15
click at [347, 260] on div "Candour Talent Limited" at bounding box center [352, 257] width 116 height 15
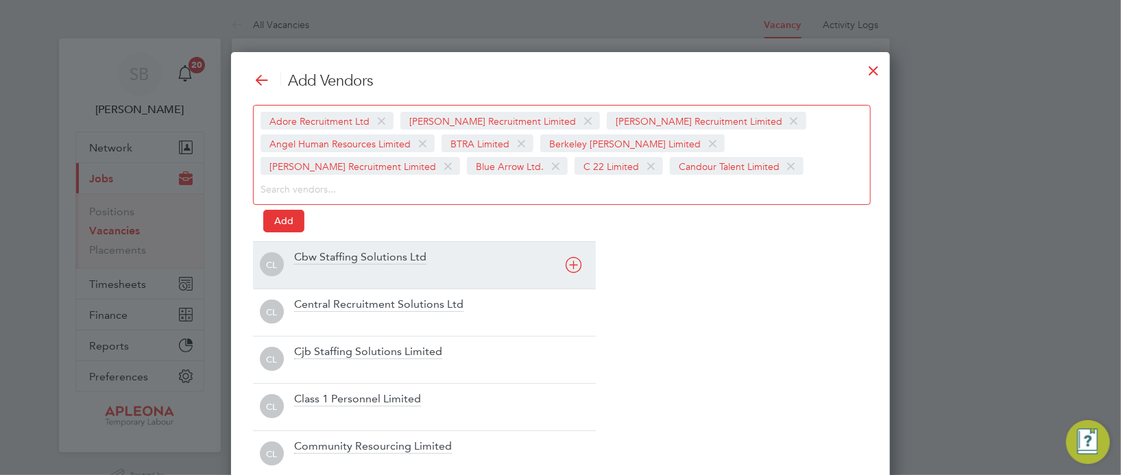
click at [354, 261] on div "Cbw Staffing Solutions Ltd" at bounding box center [360, 257] width 132 height 15
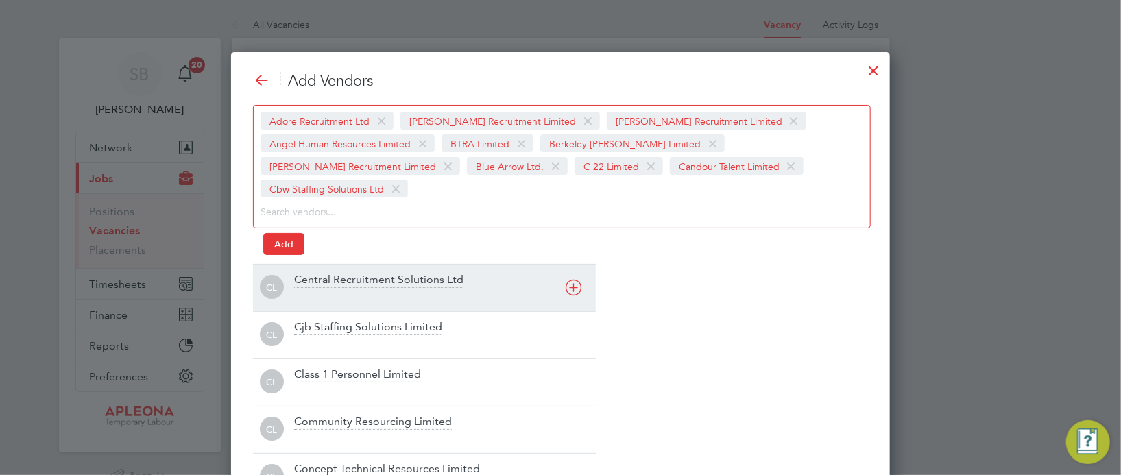
click at [367, 273] on div "Central Recruitment Solutions Ltd" at bounding box center [445, 288] width 302 height 30
click at [361, 273] on div "Cjb Staffing Solutions Limited" at bounding box center [368, 280] width 148 height 15
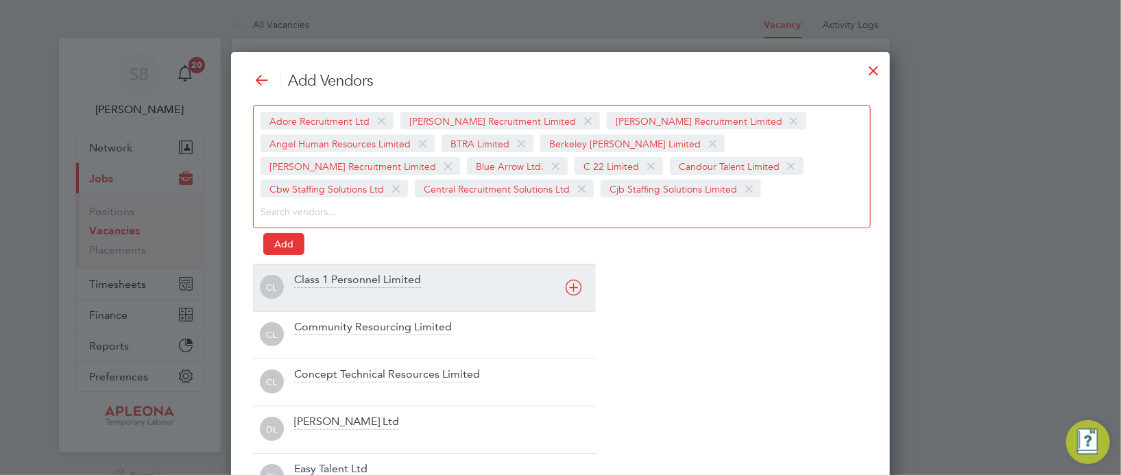
click at [357, 284] on div "Class 1 Personnel Limited" at bounding box center [357, 280] width 127 height 15
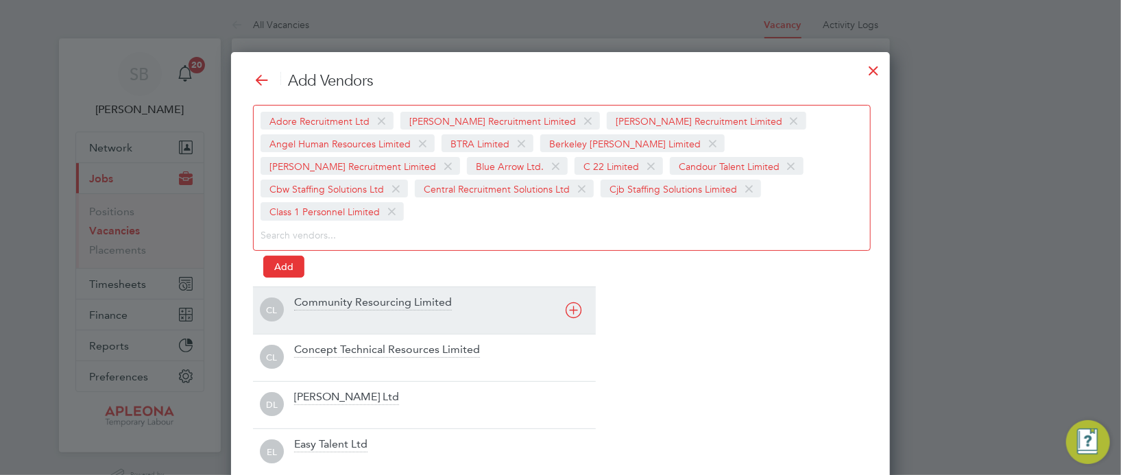
click at [357, 295] on div "Community Resourcing Limited" at bounding box center [373, 302] width 158 height 15
click at [359, 298] on div "Concept Technical Resources Limited" at bounding box center [387, 302] width 186 height 15
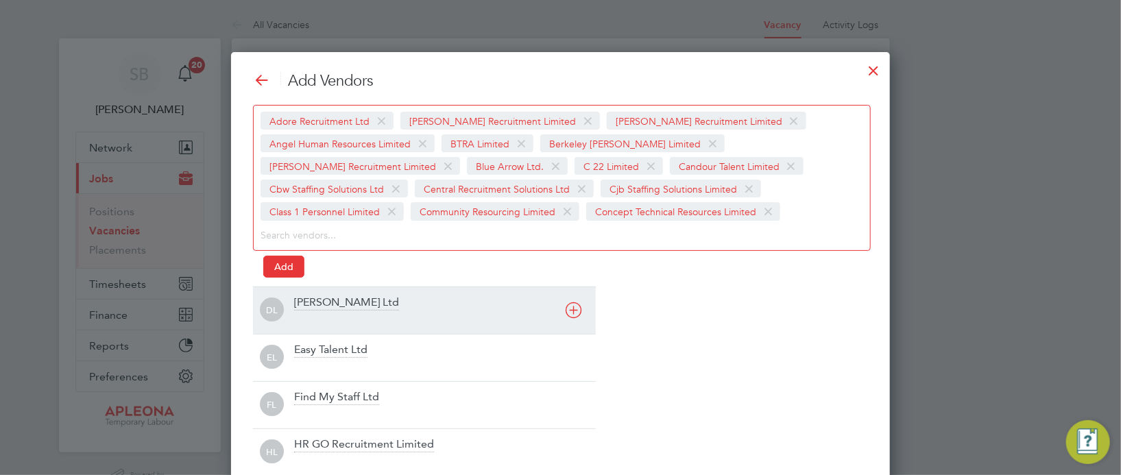
click at [356, 300] on div "[PERSON_NAME] Ltd" at bounding box center [346, 302] width 105 height 15
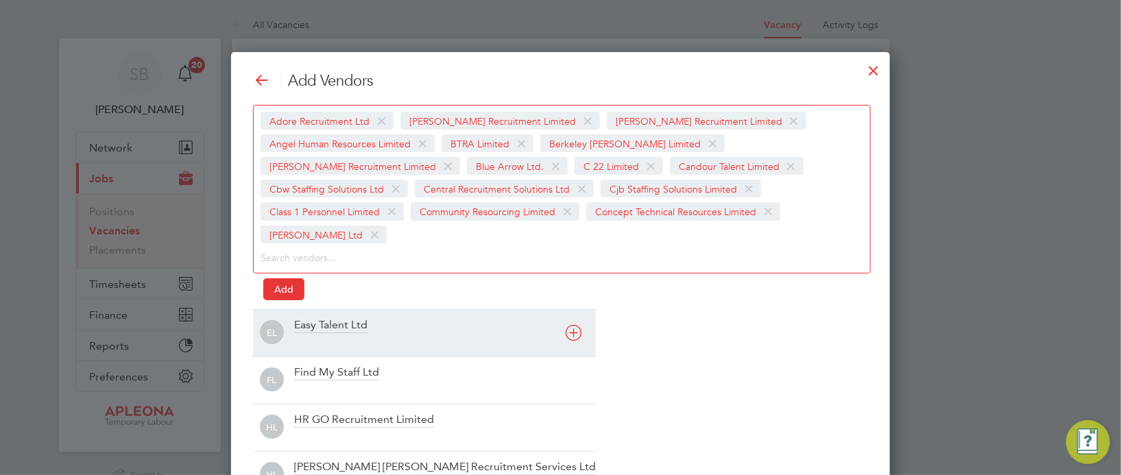
click at [352, 318] on div "Easy Talent Ltd" at bounding box center [330, 325] width 73 height 15
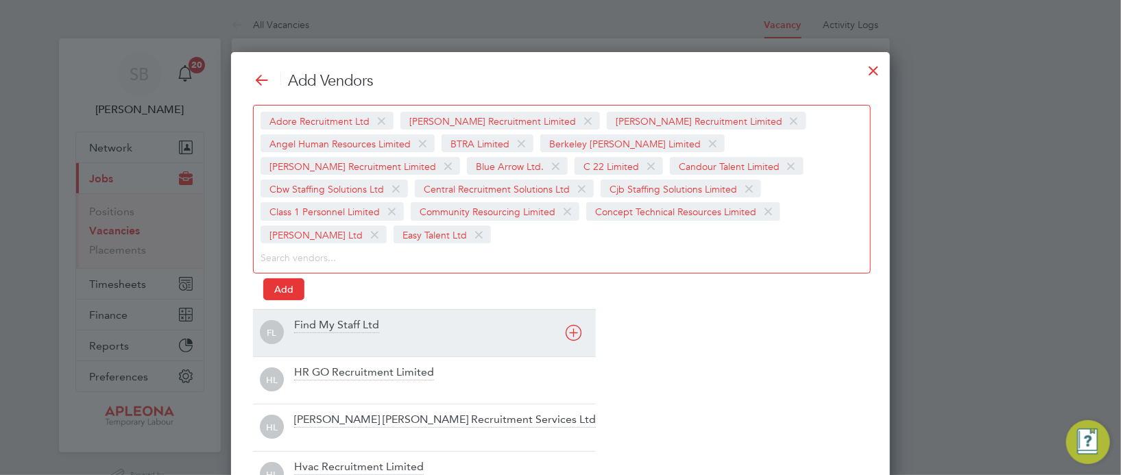
click at [348, 318] on div "Find My Staff Ltd" at bounding box center [445, 333] width 302 height 30
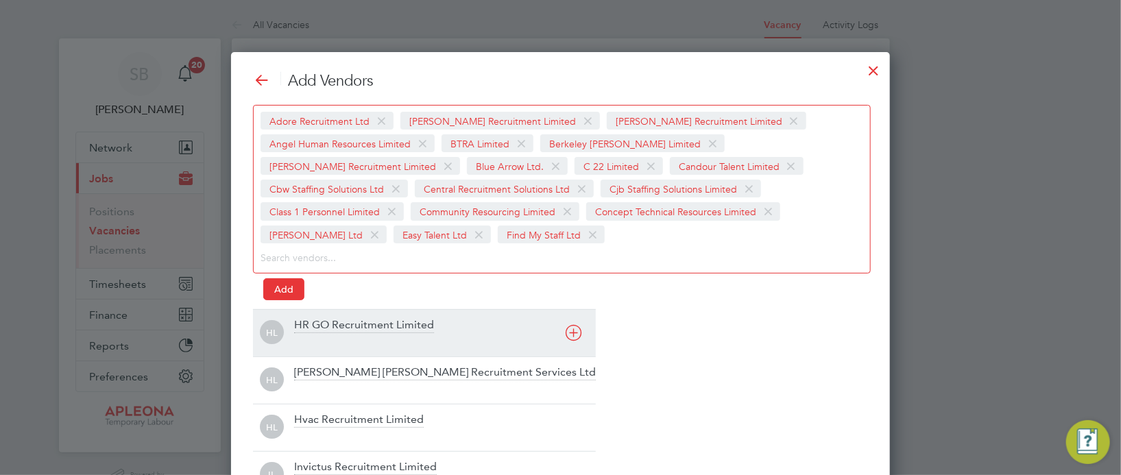
drag, startPoint x: 344, startPoint y: 326, endPoint x: 323, endPoint y: 337, distance: 24.2
click at [342, 326] on div "HR GO Recruitment Limited" at bounding box center [364, 325] width 140 height 15
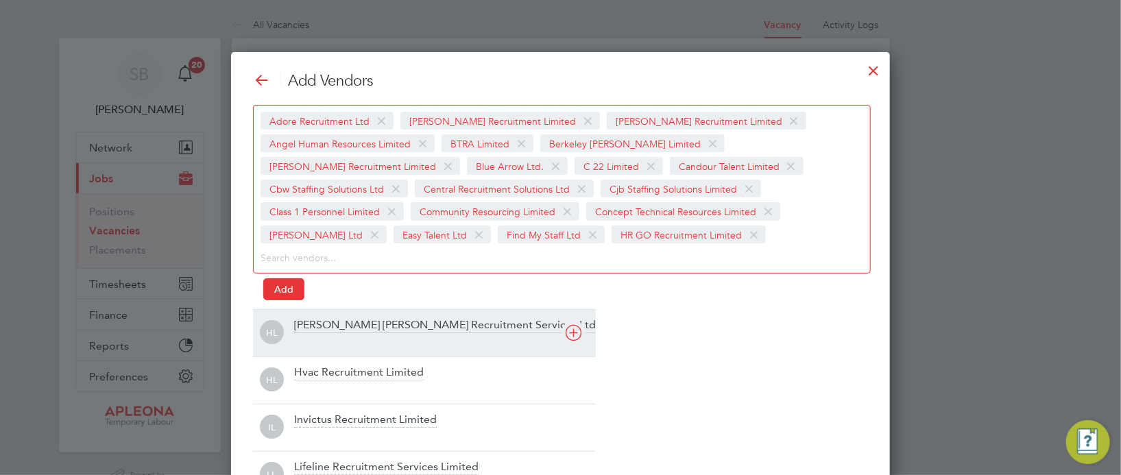
click at [325, 339] on div at bounding box center [445, 342] width 302 height 14
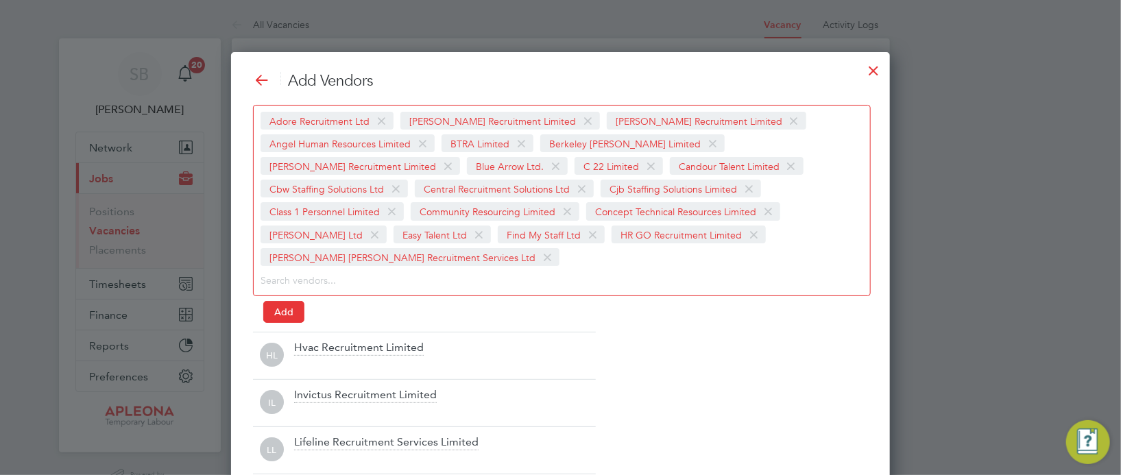
click at [334, 341] on div "Hvac Recruitment Limited" at bounding box center [359, 348] width 130 height 15
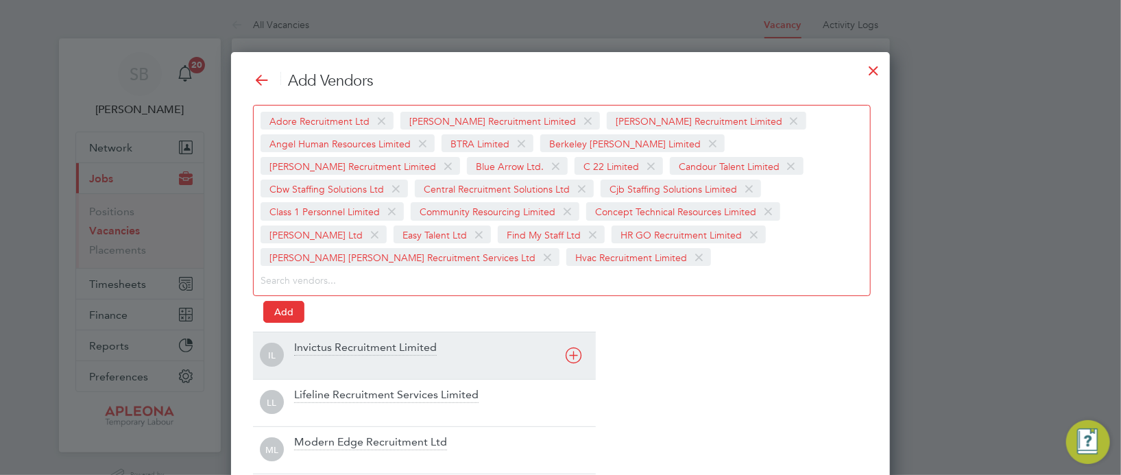
click at [339, 341] on div "Invictus Recruitment Limited" at bounding box center [365, 348] width 143 height 15
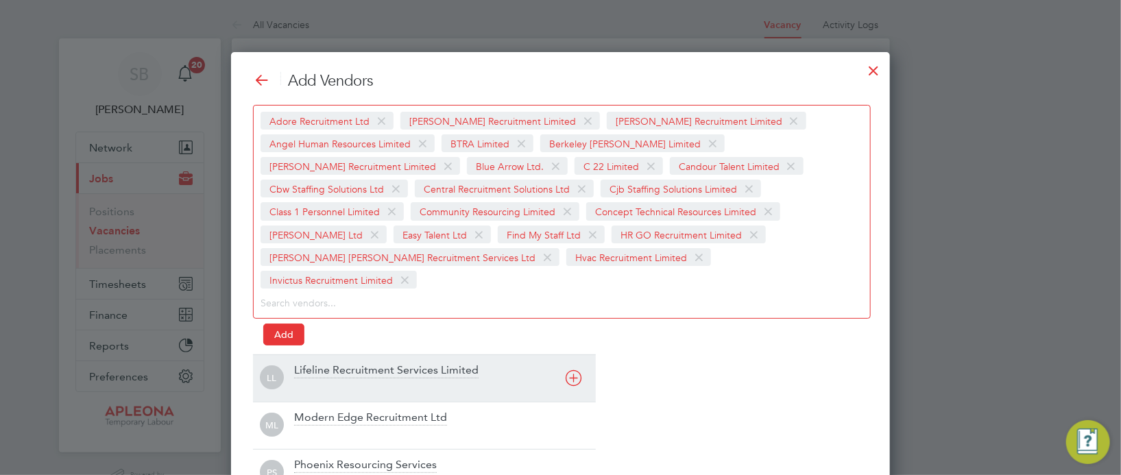
click at [340, 363] on div "Lifeline Recruitment Services Limited" at bounding box center [386, 370] width 184 height 15
click at [337, 363] on div "Modern Edge Recruitment Ltd" at bounding box center [370, 370] width 153 height 15
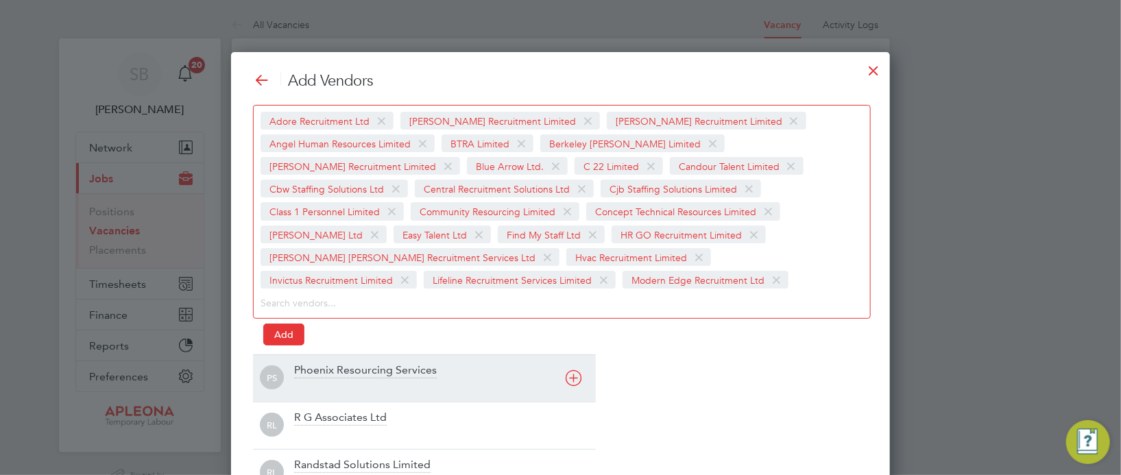
click at [341, 367] on div "Phoenix Resourcing Services" at bounding box center [365, 370] width 143 height 15
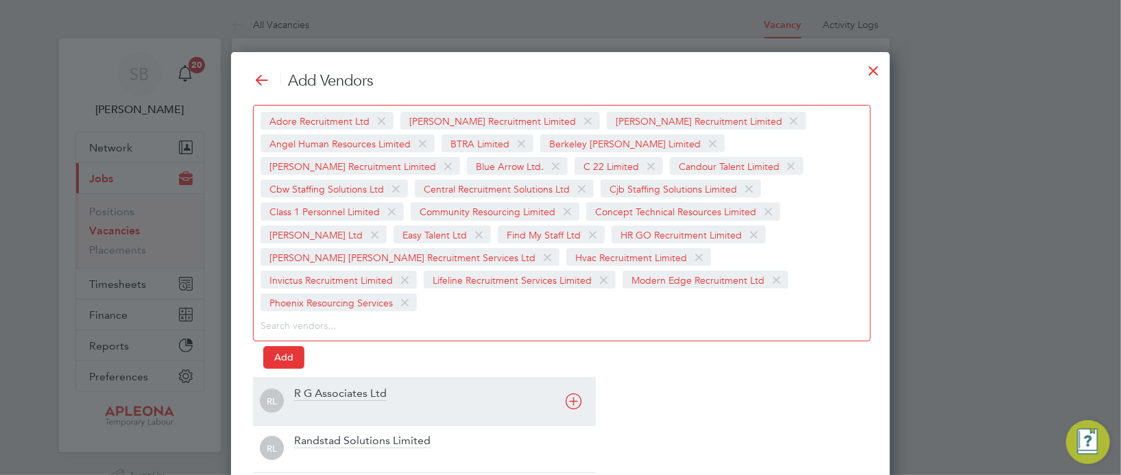
click at [341, 387] on div "R G Associates Ltd" at bounding box center [340, 394] width 93 height 15
click at [341, 387] on div "Randstad Solutions Limited" at bounding box center [362, 394] width 136 height 15
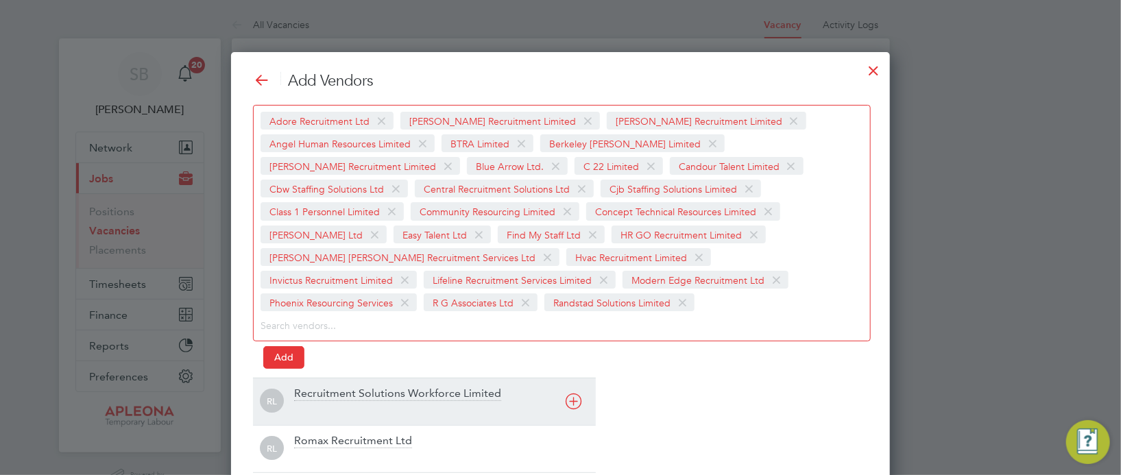
click at [341, 387] on div "Recruitment Solutions Workforce Limited" at bounding box center [397, 394] width 207 height 15
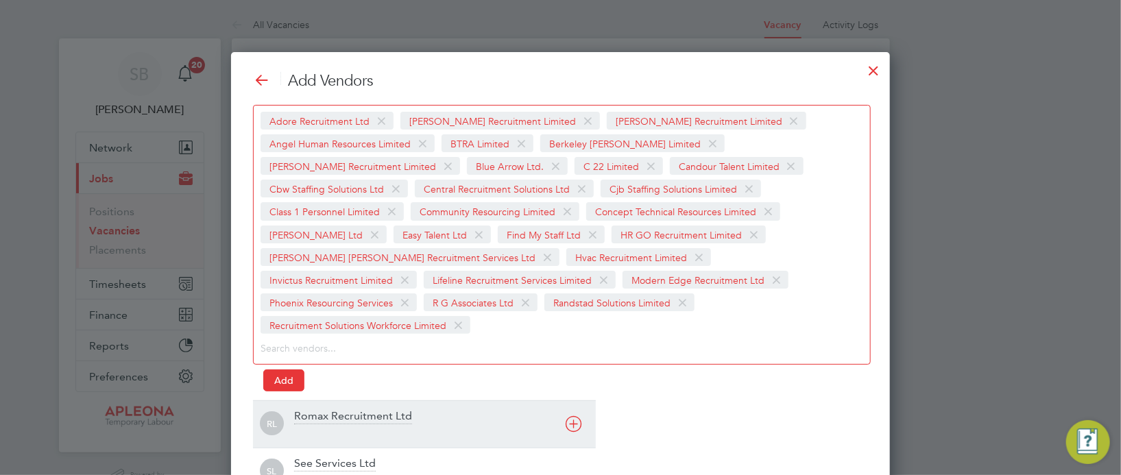
click at [350, 409] on div "Romax Recruitment Ltd" at bounding box center [353, 416] width 118 height 15
click at [349, 409] on div "See Services Ltd" at bounding box center [335, 416] width 82 height 15
click at [349, 409] on div "Skilled Careers Ltd" at bounding box center [340, 416] width 93 height 15
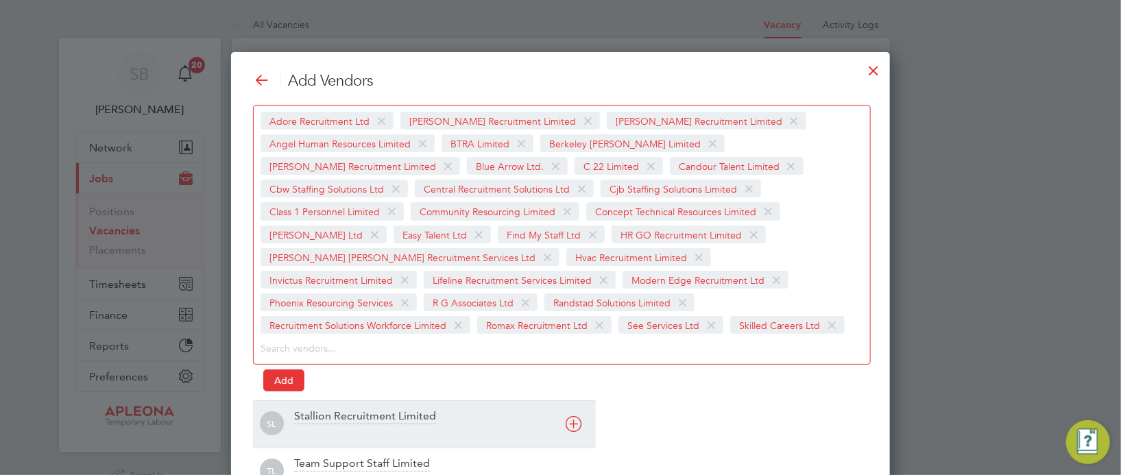
click at [350, 409] on div "Stallion Recruitment Limited" at bounding box center [365, 416] width 142 height 15
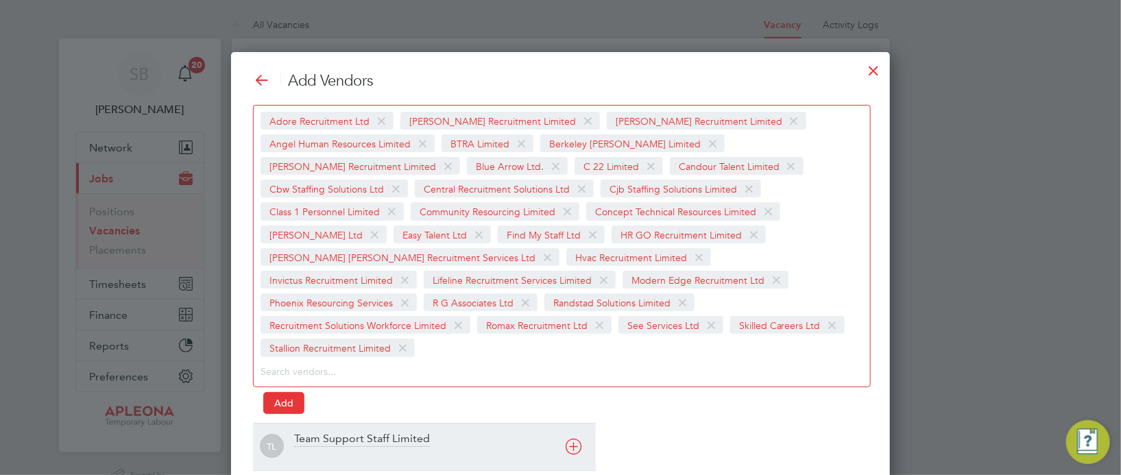
click at [346, 432] on div "Team Support Staff Limited" at bounding box center [362, 439] width 136 height 15
click at [346, 432] on div "Thorn [PERSON_NAME] Limited" at bounding box center [373, 439] width 158 height 15
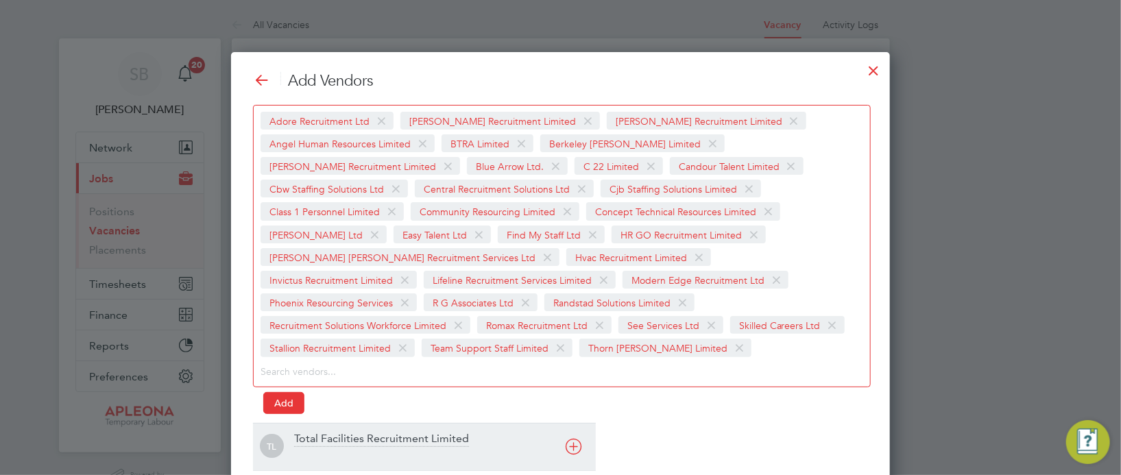
click at [346, 432] on div "Total Facilities Recruitment Limited" at bounding box center [381, 439] width 175 height 15
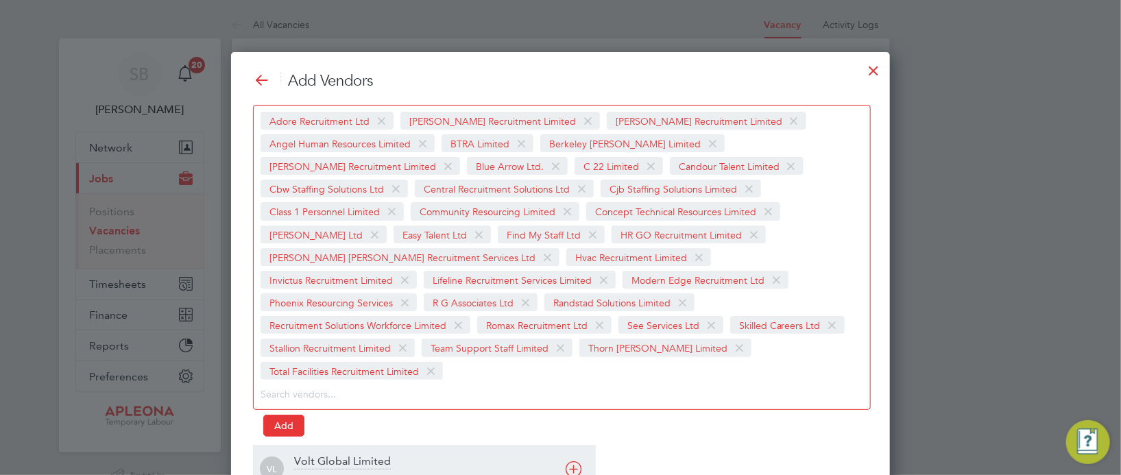
click at [339, 446] on div "VL Volt Global Limited" at bounding box center [424, 469] width 343 height 47
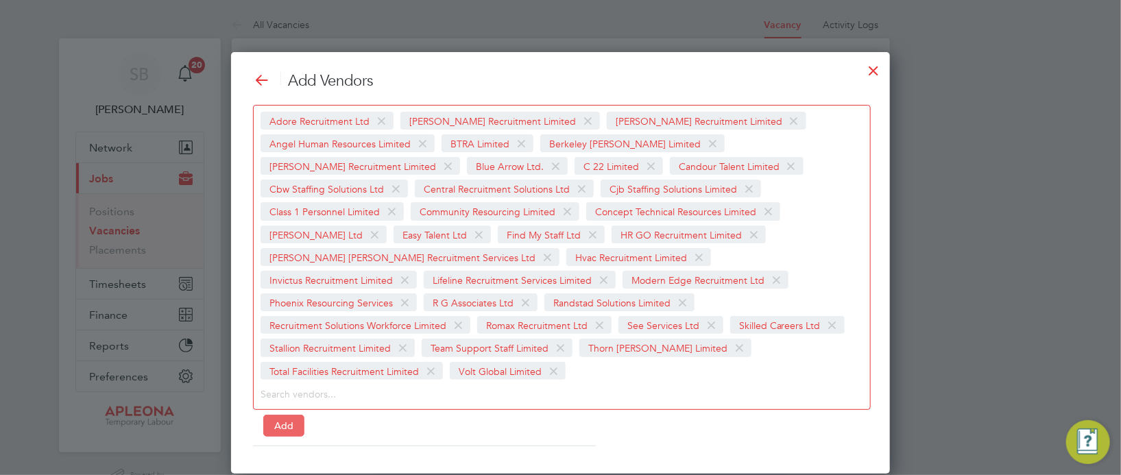
click at [294, 415] on button "Add" at bounding box center [283, 426] width 41 height 22
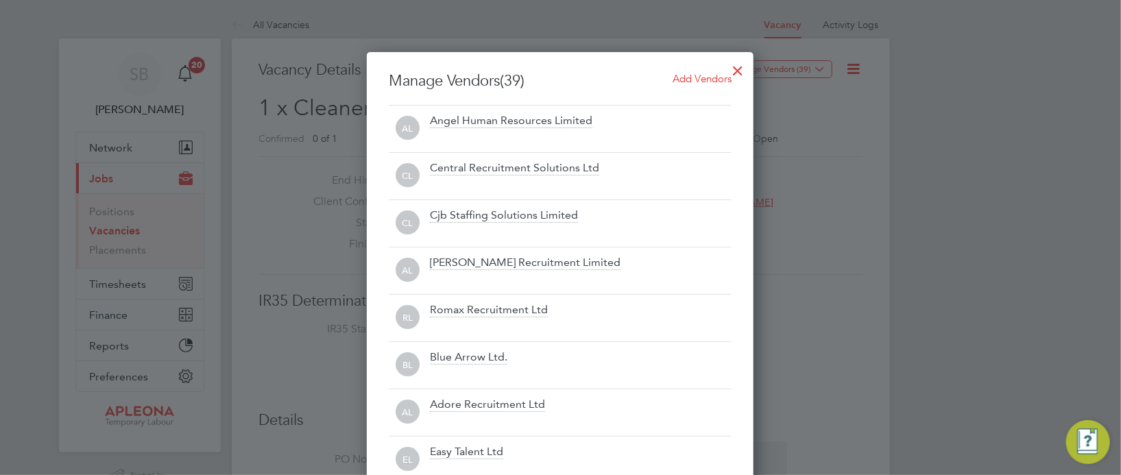
click at [732, 69] on div at bounding box center [737, 67] width 25 height 25
